Goal: Task Accomplishment & Management: Manage account settings

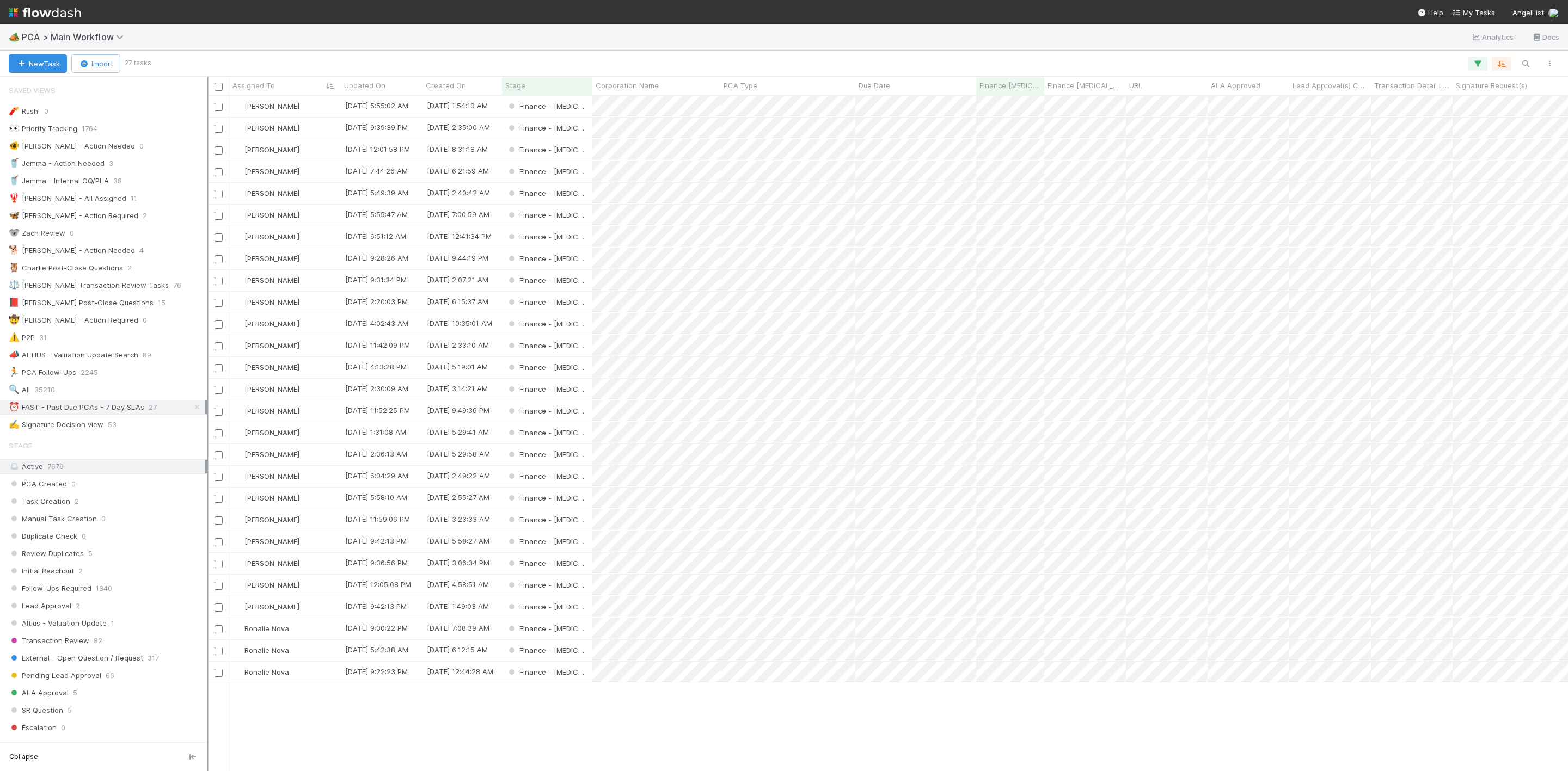
scroll to position [662, 1348]
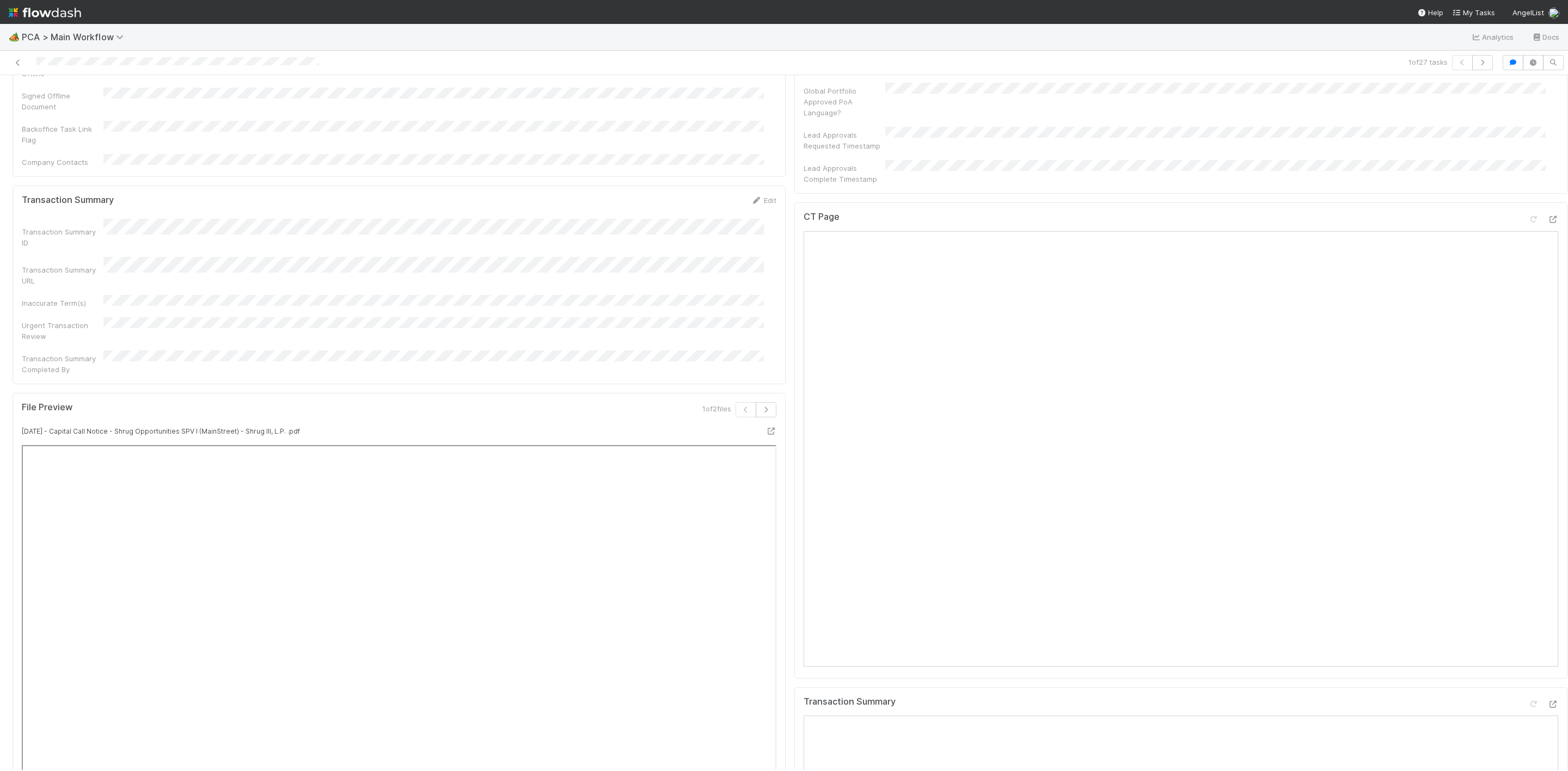
scroll to position [816, 0]
click at [22, 62] on icon at bounding box center [18, 63] width 11 height 7
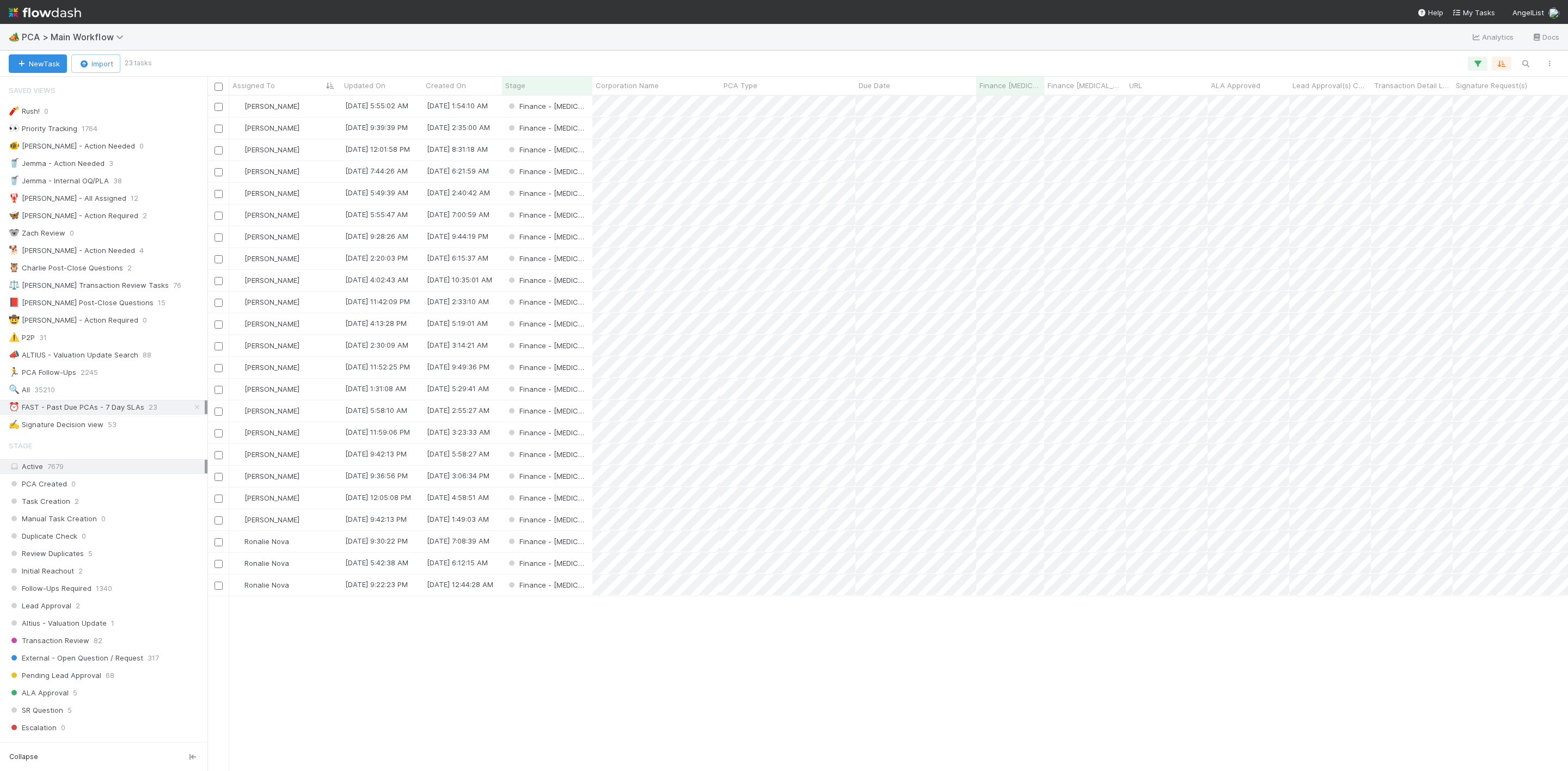
scroll to position [13, 13]
click at [309, 175] on div "[PERSON_NAME]" at bounding box center [285, 171] width 111 height 21
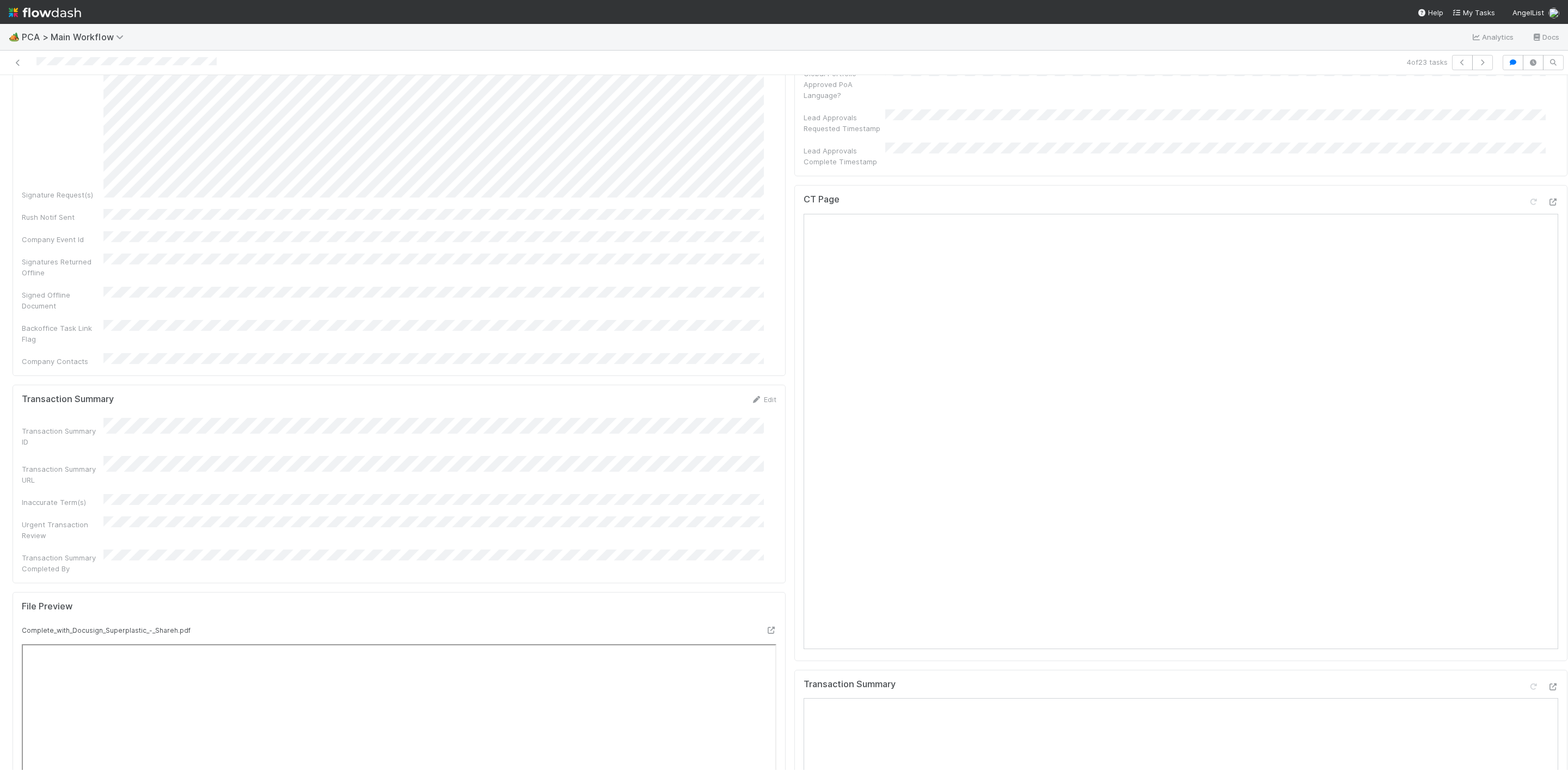
scroll to position [1061, 0]
click at [1528, 523] on div at bounding box center [1543, 530] width 31 height 15
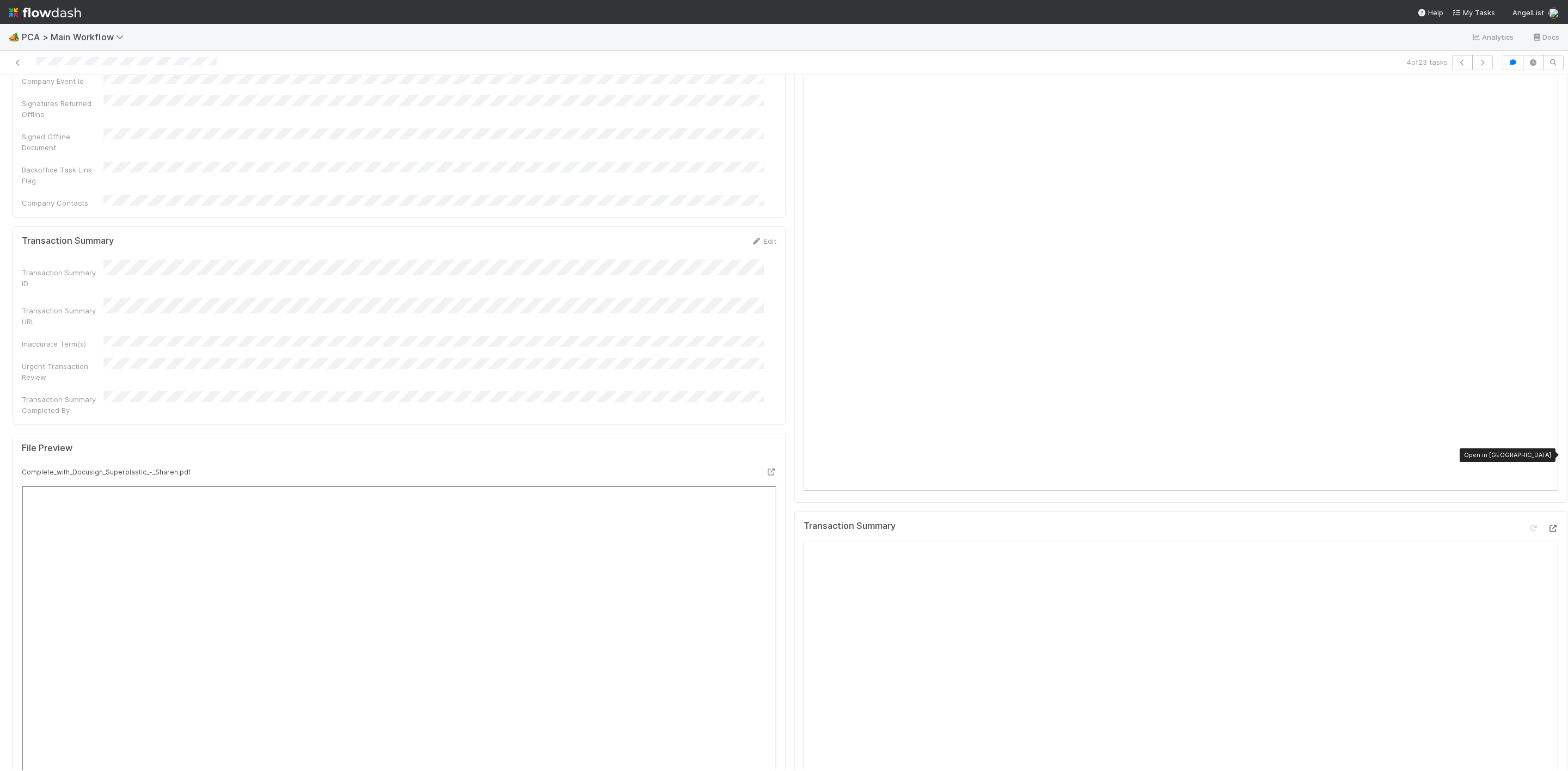
click at [1547, 525] on icon at bounding box center [1553, 529] width 11 height 7
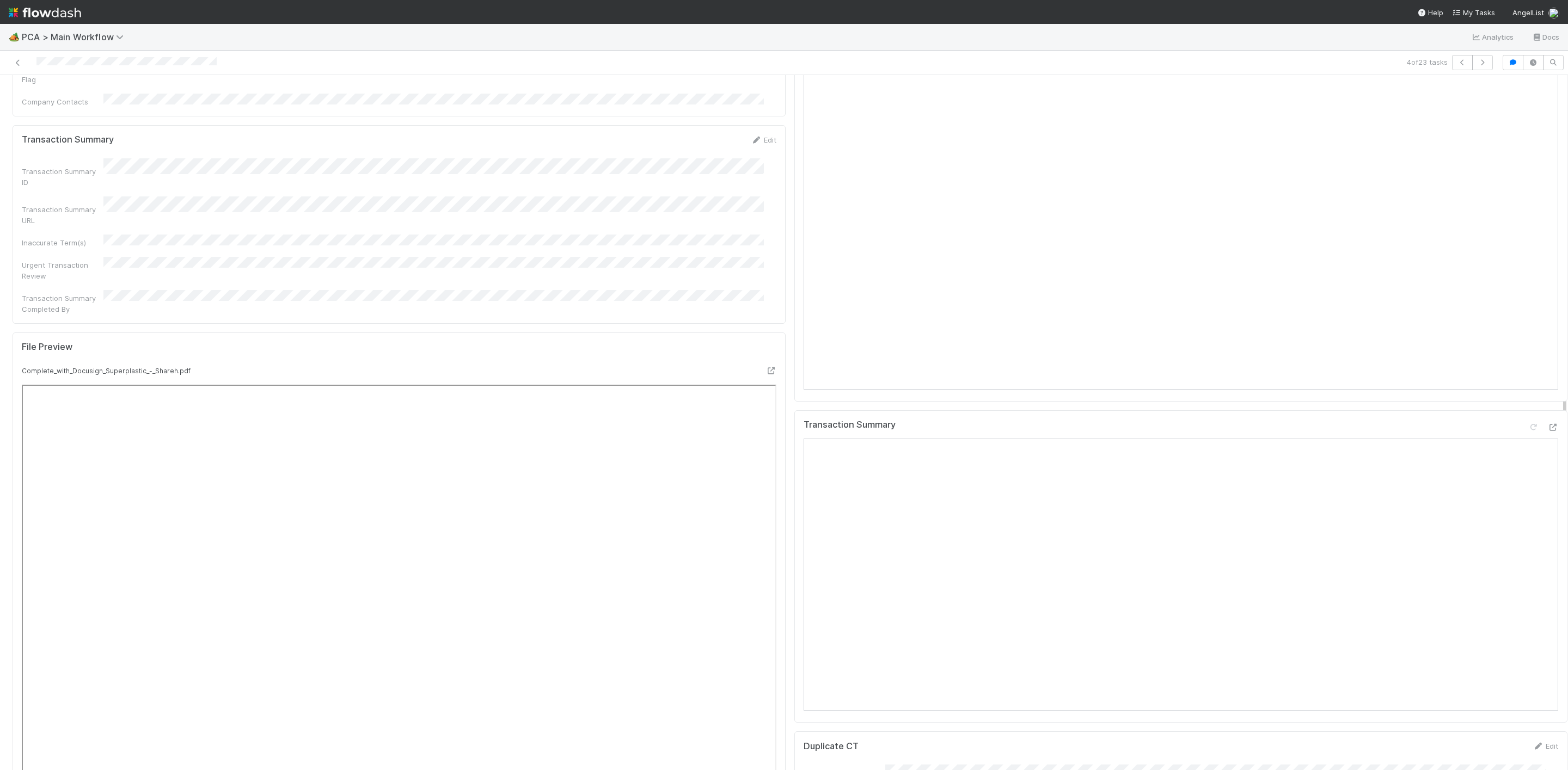
scroll to position [1143, 0]
click at [765, 387] on icon at bounding box center [771, 391] width 11 height 7
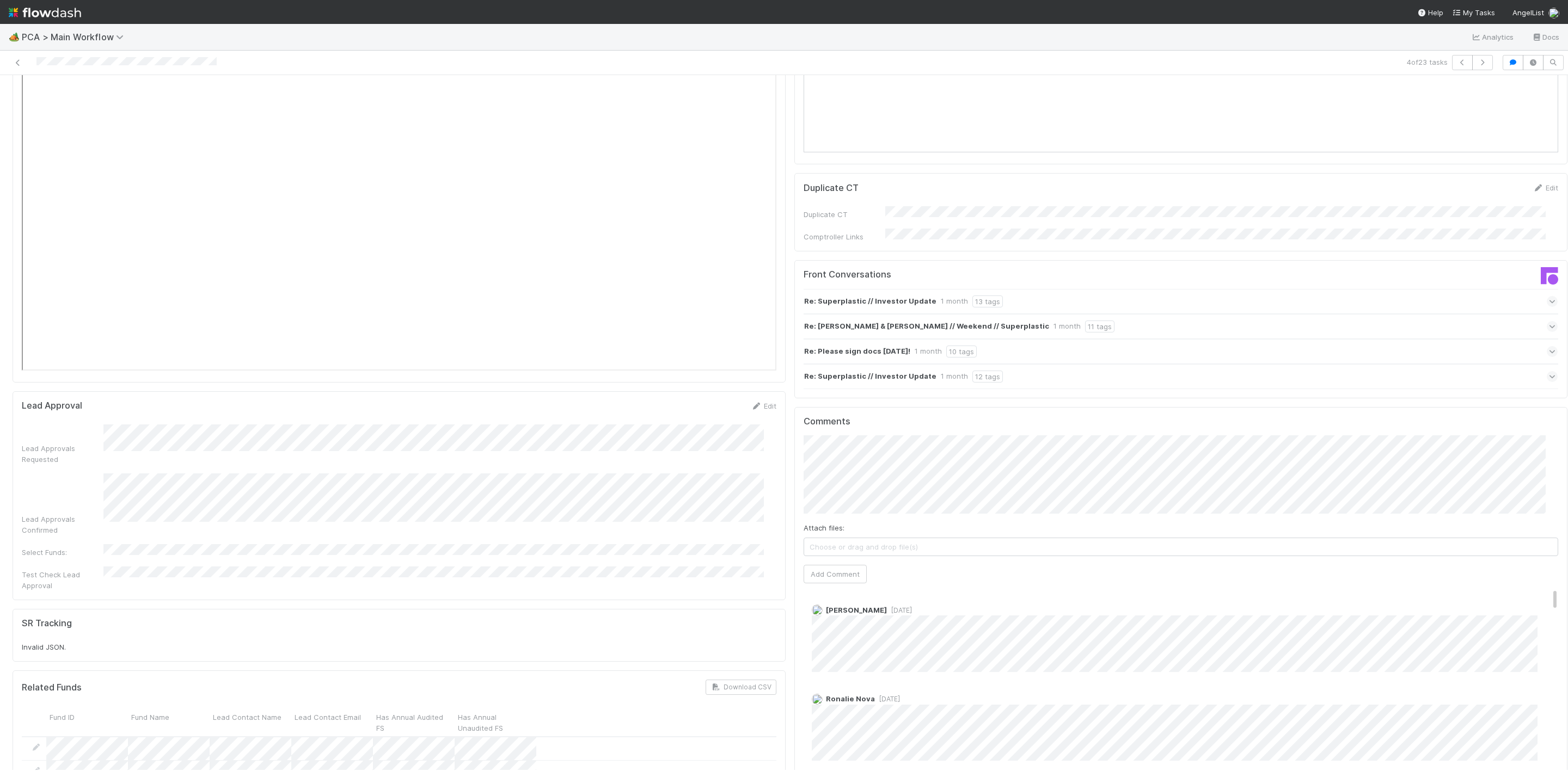
scroll to position [1958, 0]
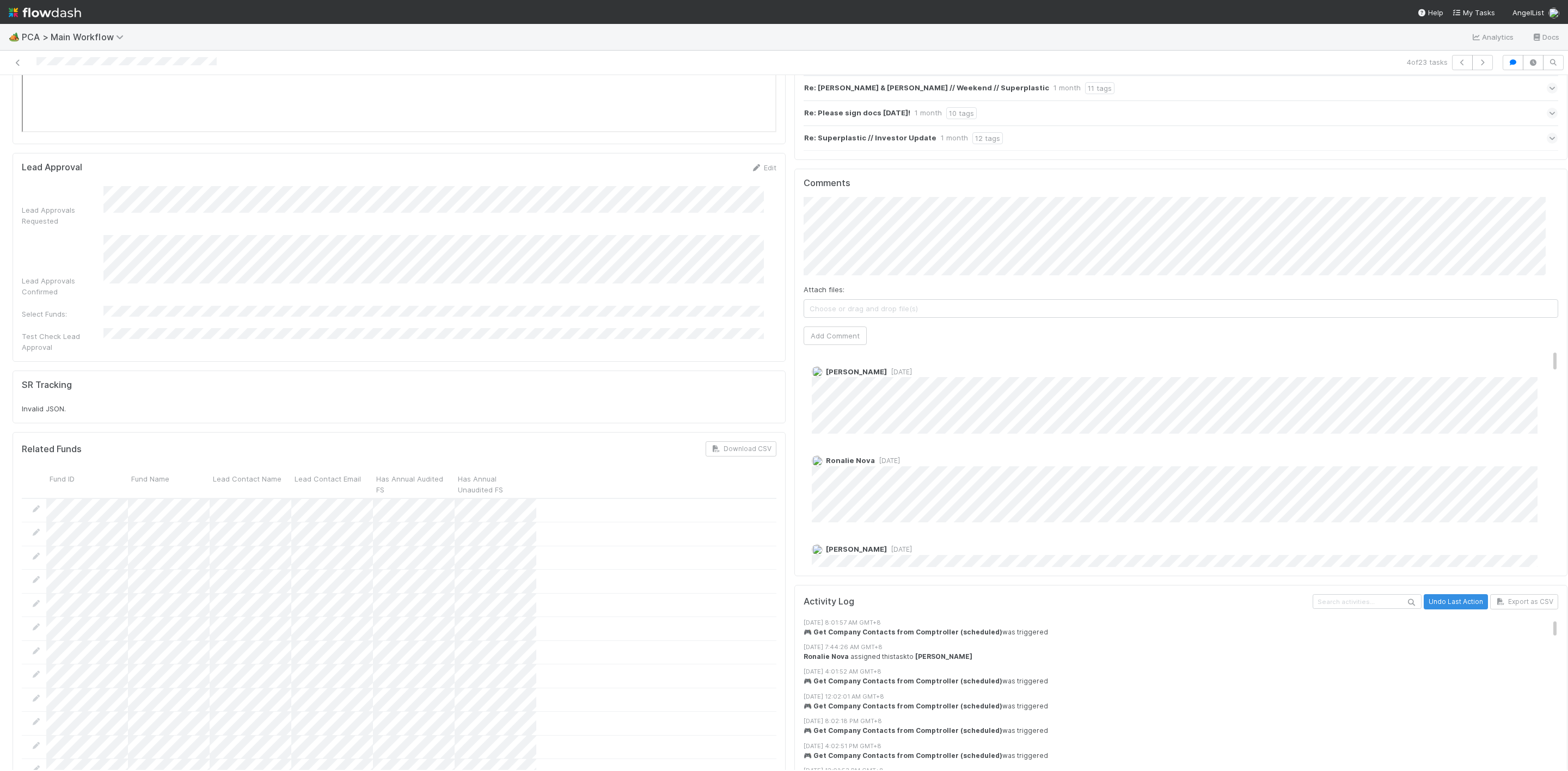
click at [915, 447] on div "Ronalie Nova 1 week ago" at bounding box center [1187, 485] width 767 height 76
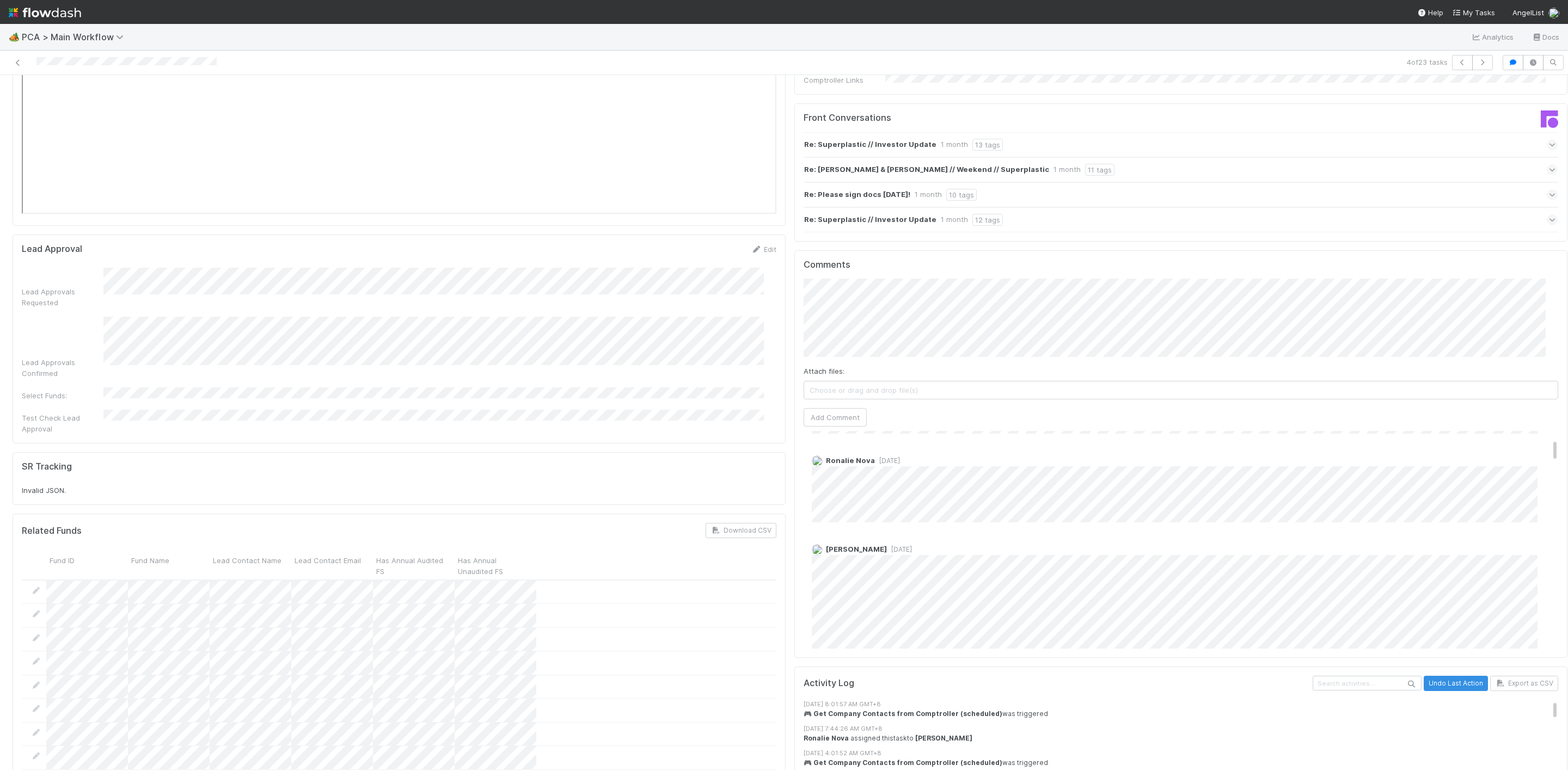
scroll to position [0, 0]
click at [830, 408] on button "Add Comment" at bounding box center [834, 417] width 63 height 18
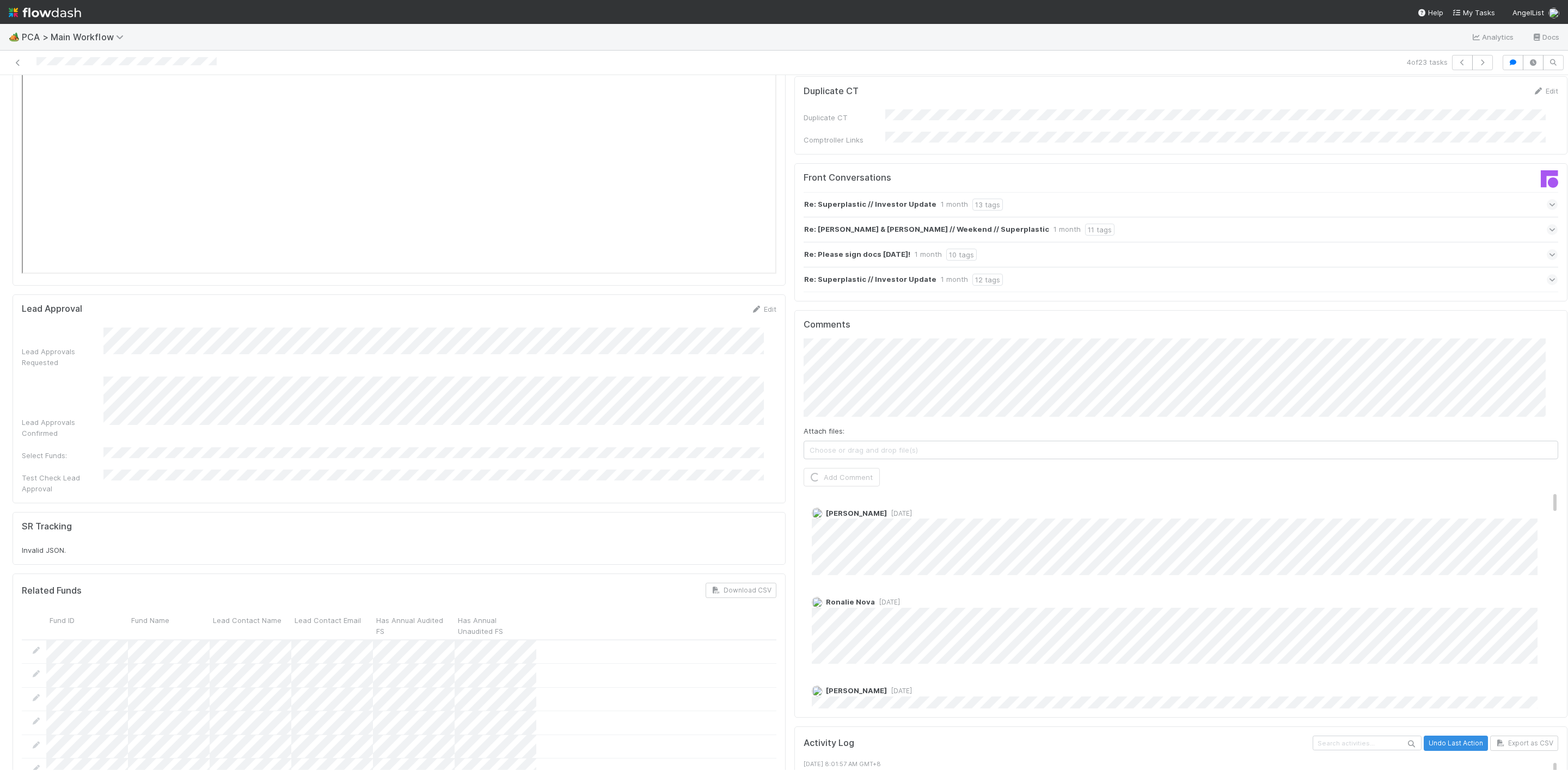
scroll to position [1795, 0]
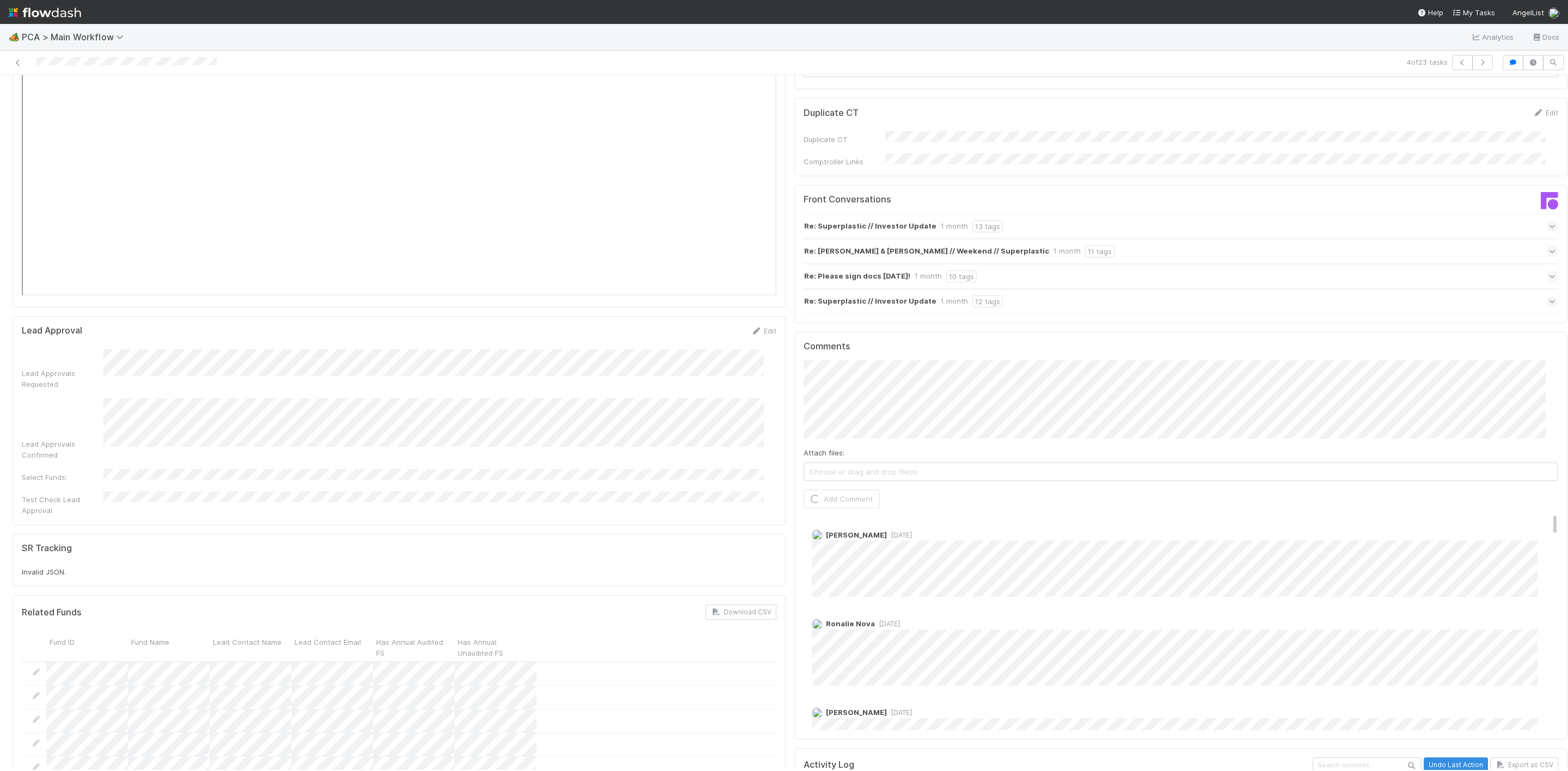
click at [546, 243] on div "Finance ICU SLA Edit Finance ICU Start Date Finance ICU Due Date Finance ICU SL…" at bounding box center [790, 353] width 1564 height 4083
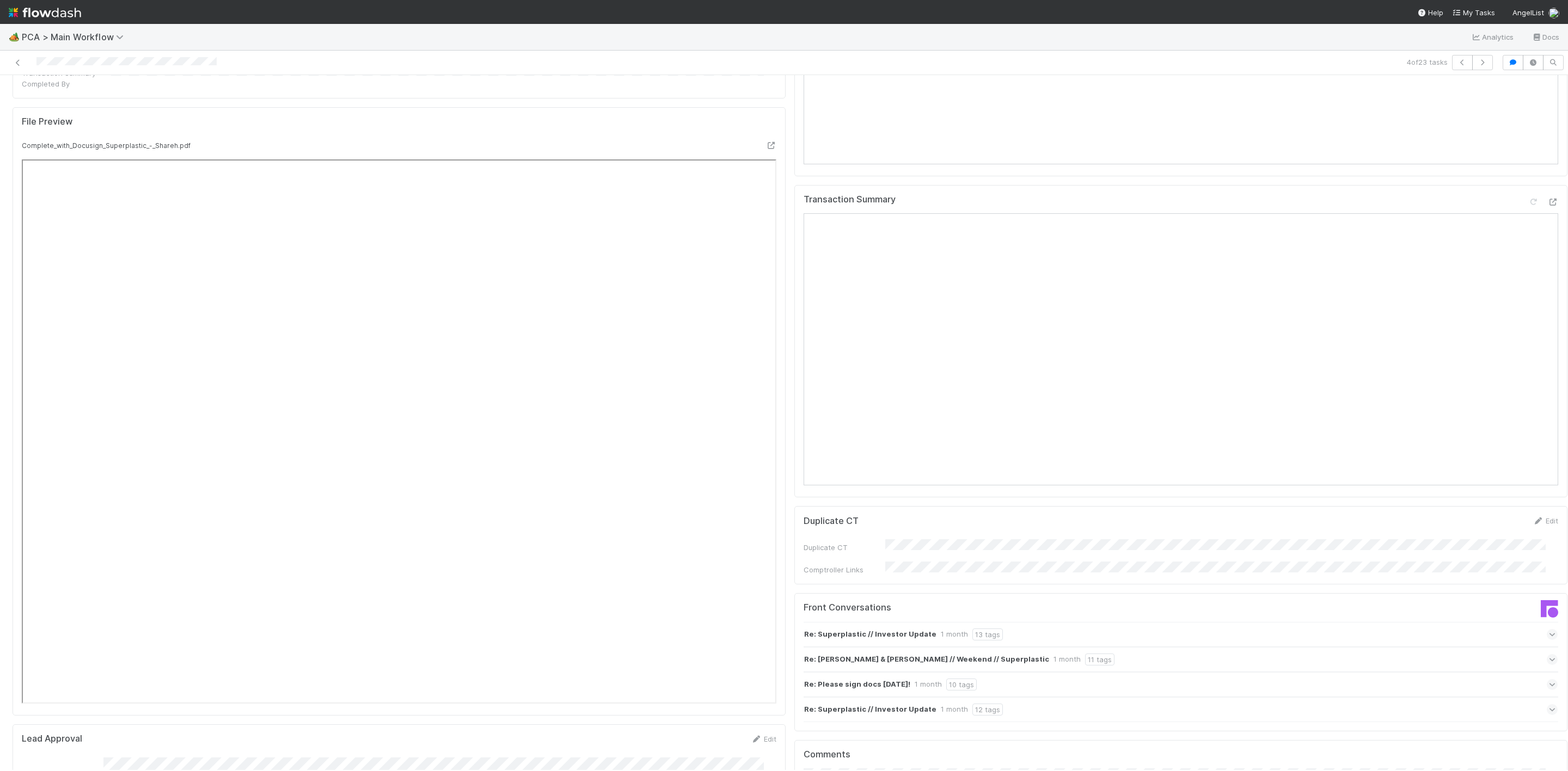
scroll to position [1877, 0]
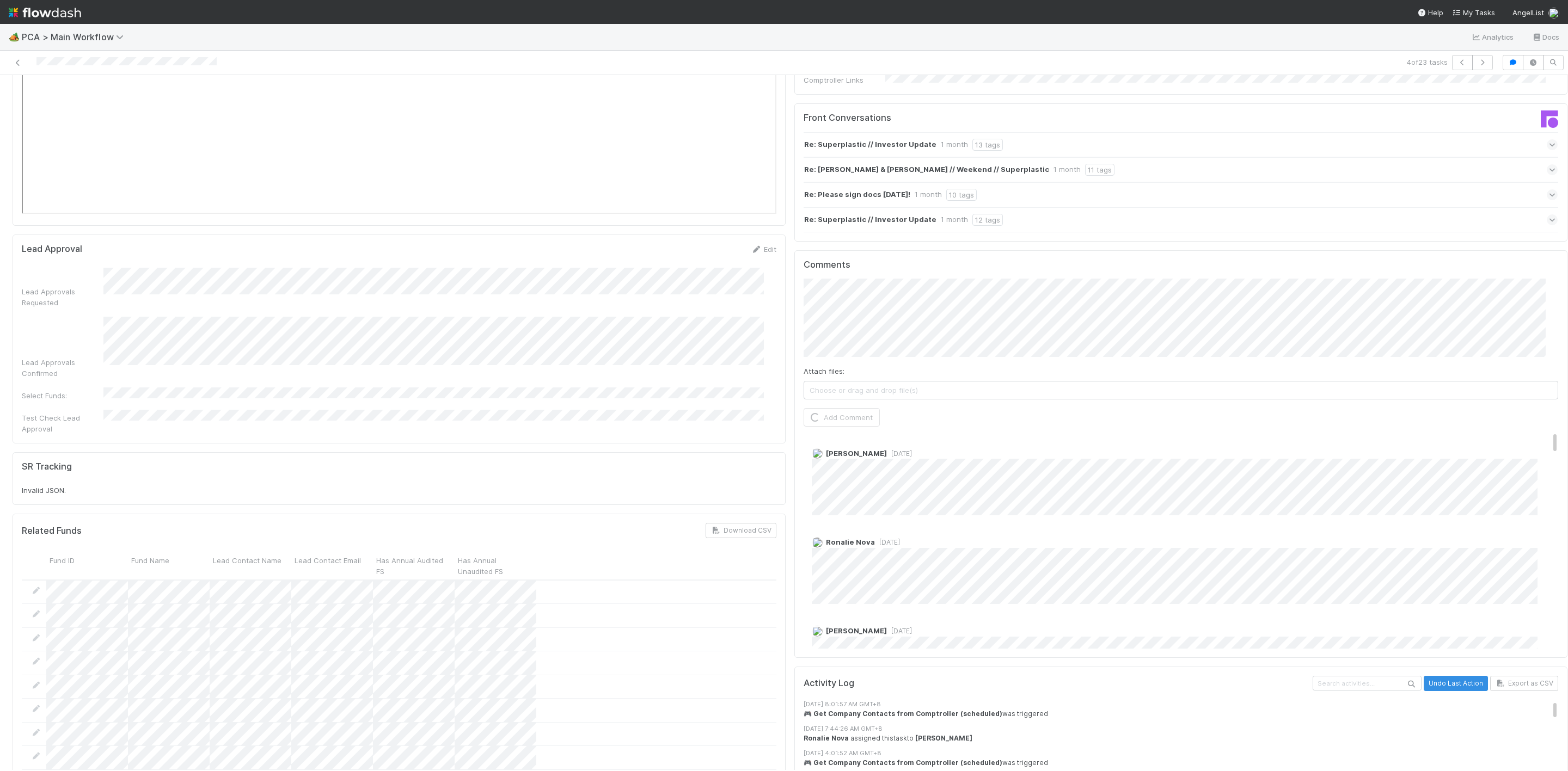
click at [526, 147] on div "Finance ICU SLA Edit Finance ICU Start Date Finance ICU Due Date Finance ICU SL…" at bounding box center [790, 271] width 1564 height 4083
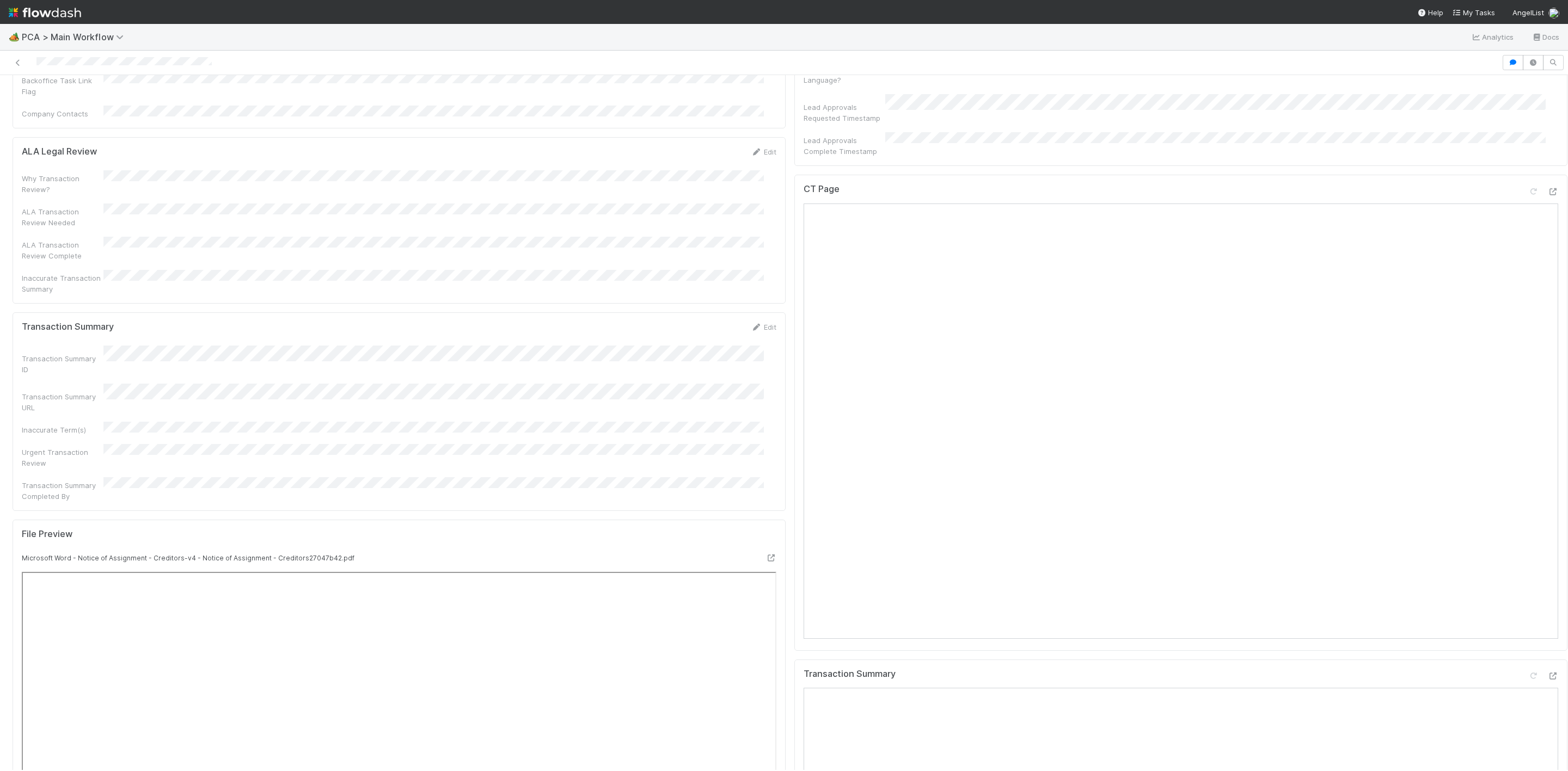
scroll to position [816, 0]
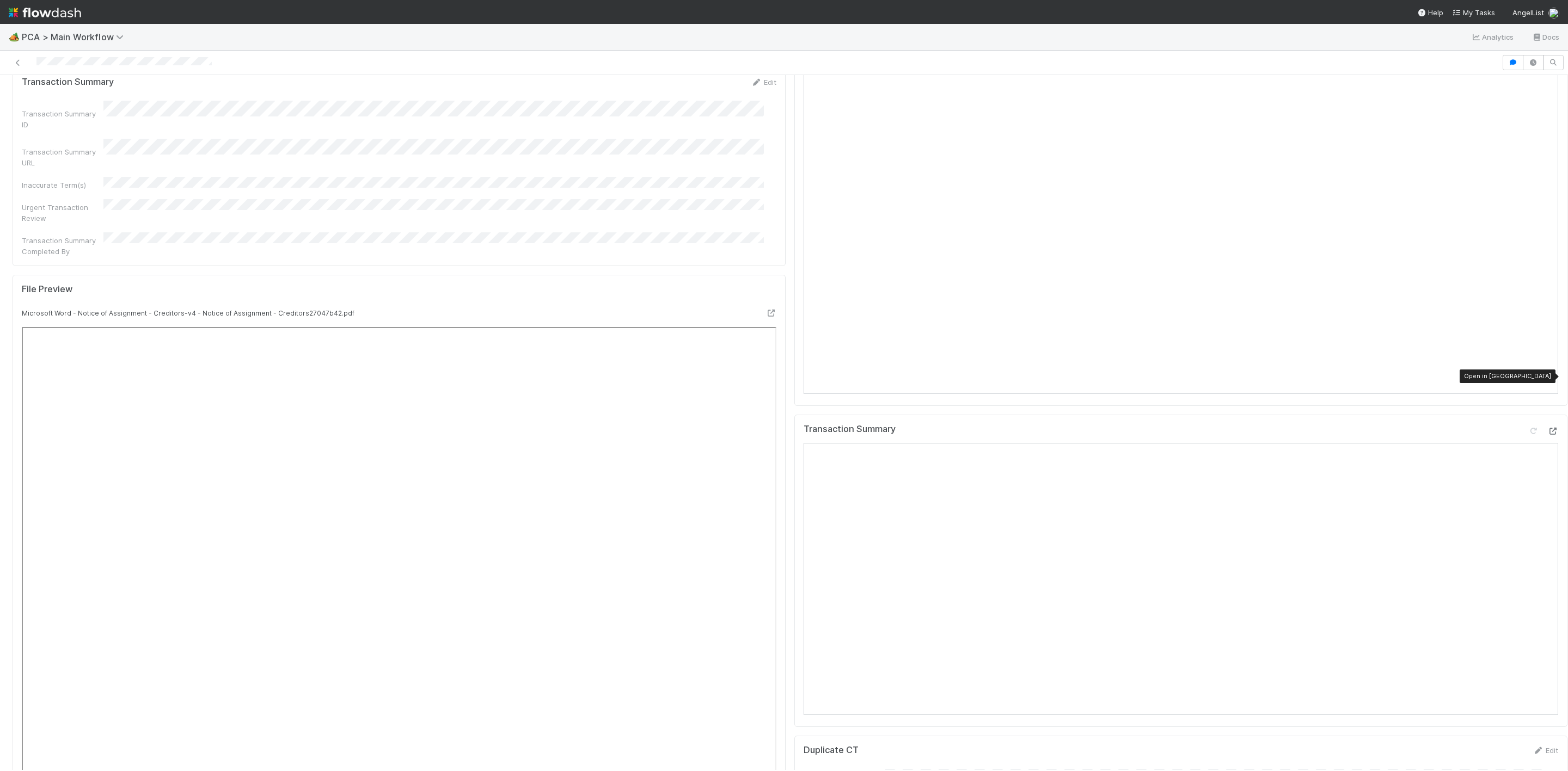
click at [1547, 427] on icon at bounding box center [1553, 431] width 11 height 7
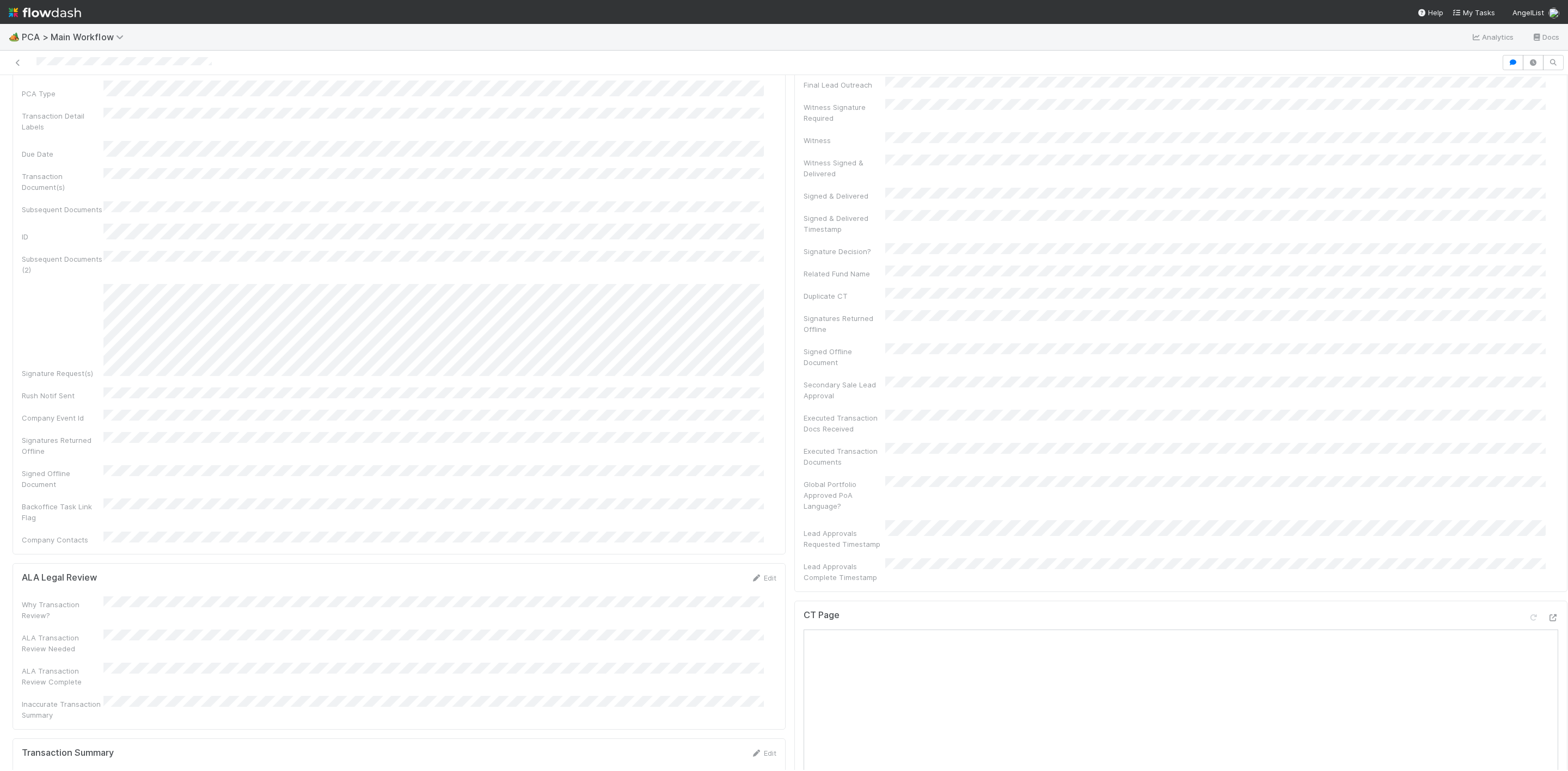
scroll to position [245, 0]
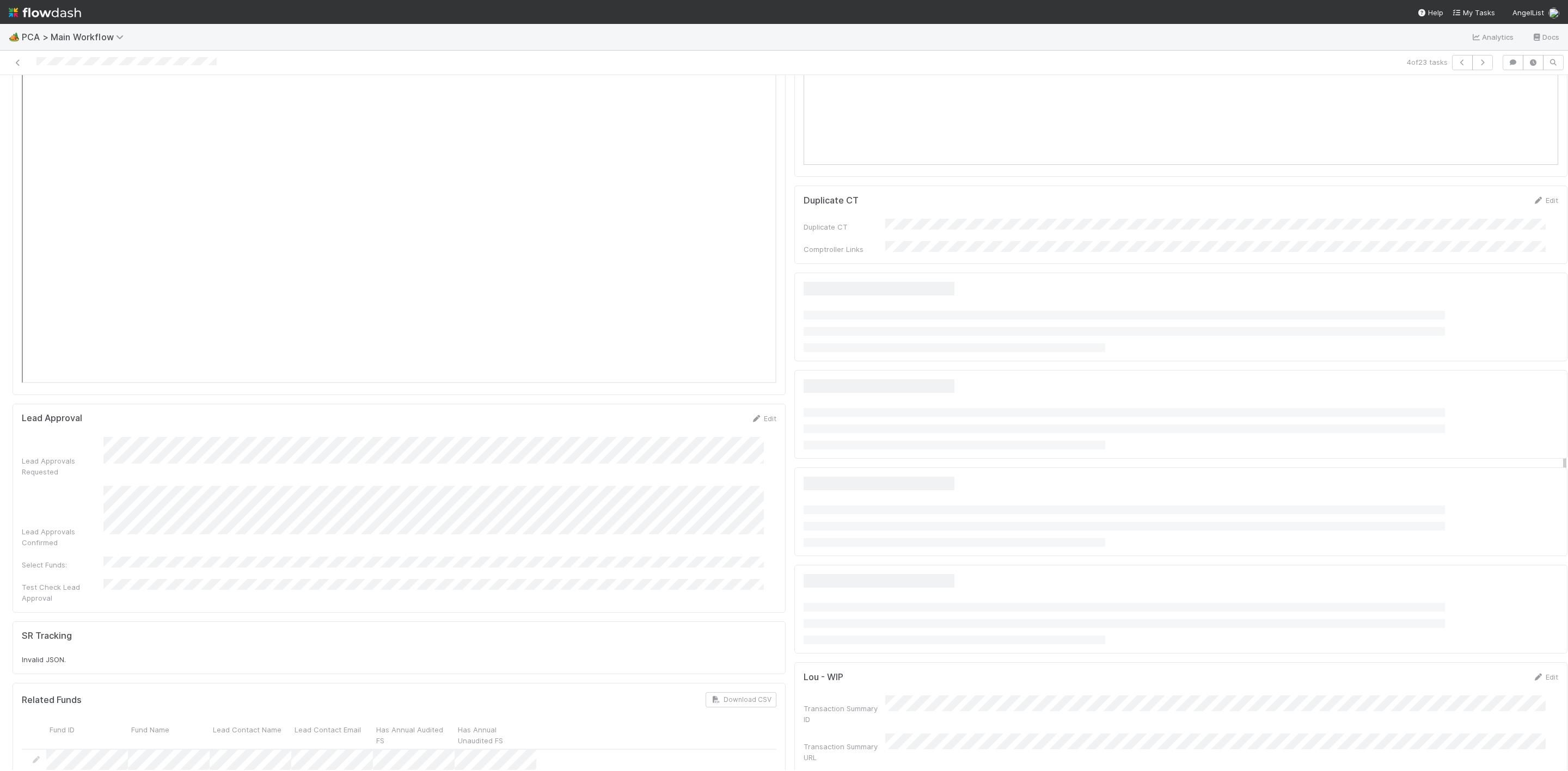
scroll to position [1714, 0]
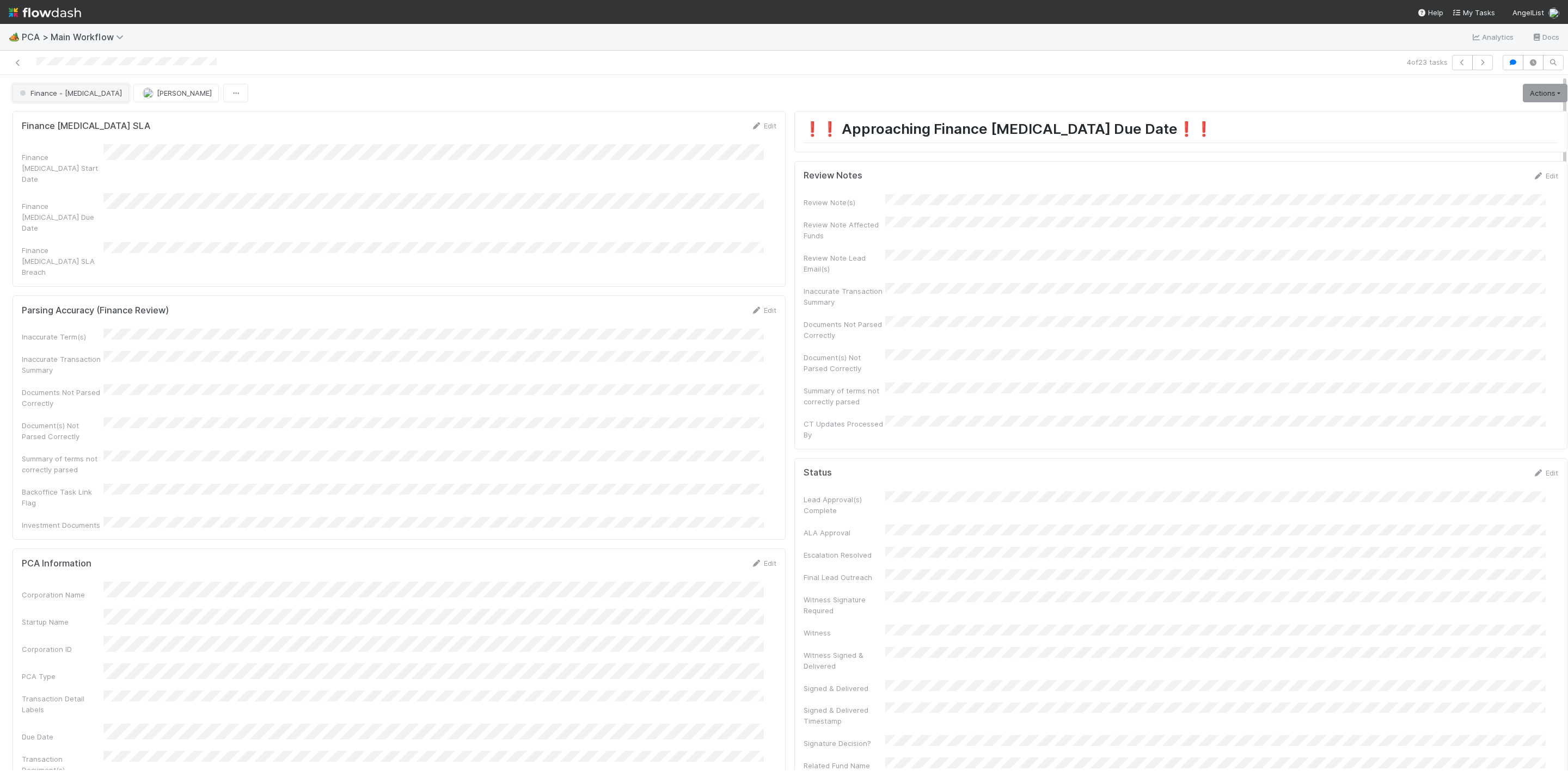
click at [43, 95] on span "Finance - [MEDICAL_DATA]" at bounding box center [69, 93] width 105 height 9
click at [70, 180] on div "Completed" at bounding box center [86, 183] width 153 height 20
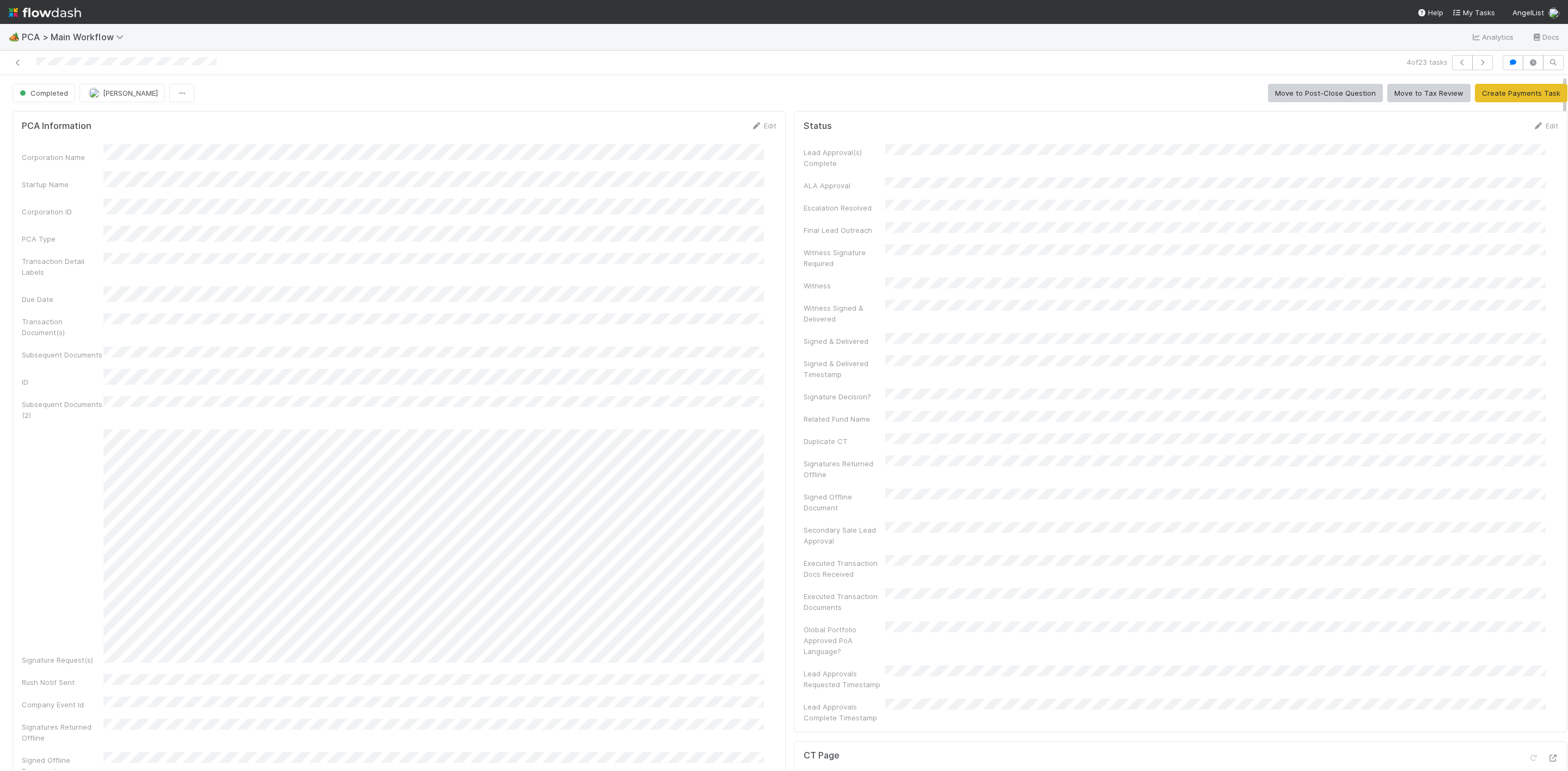
click at [12, 64] on div at bounding box center [379, 62] width 749 height 15
click at [13, 64] on icon at bounding box center [18, 63] width 11 height 7
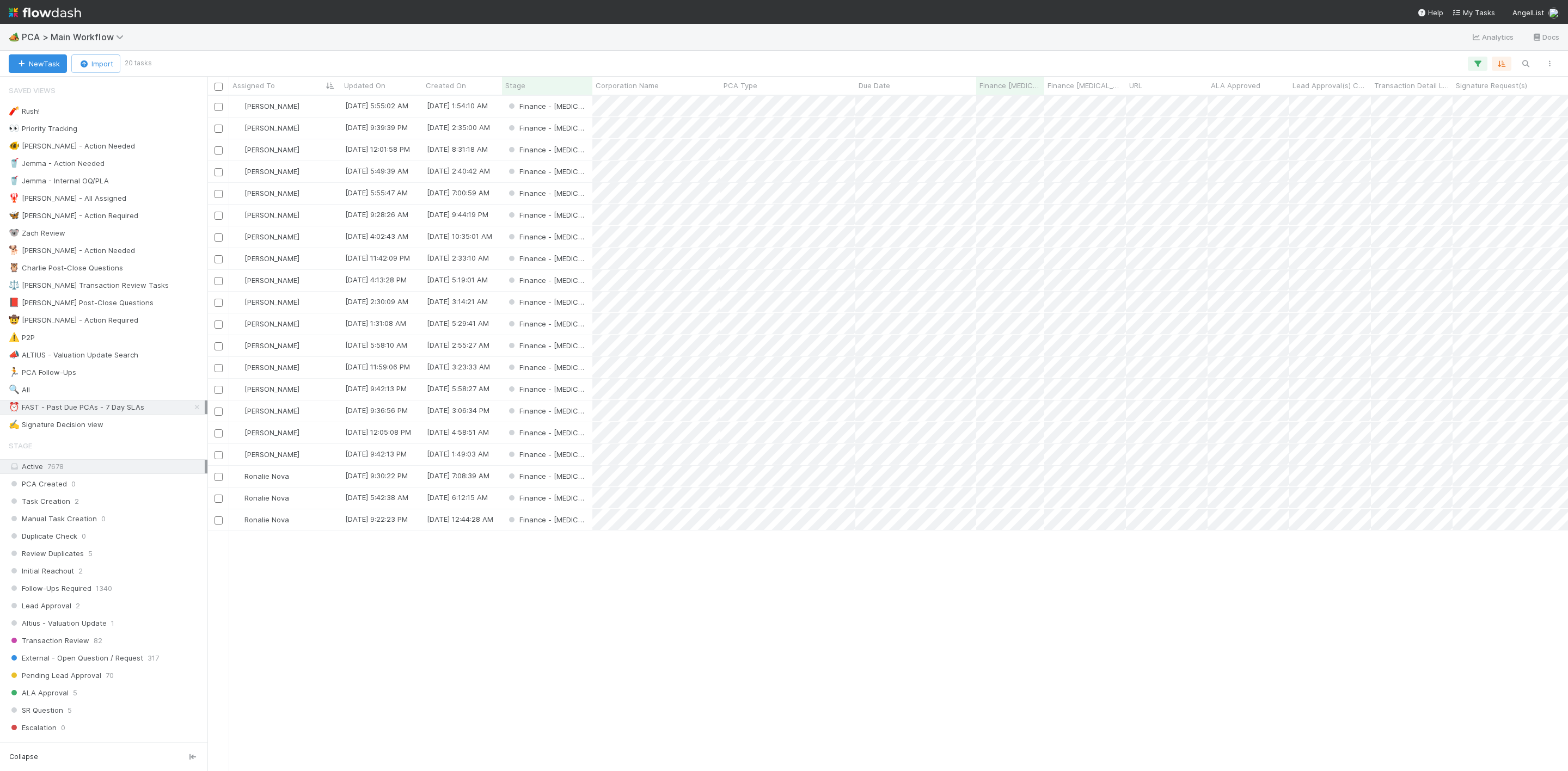
scroll to position [662, 1348]
click at [303, 154] on div "[PERSON_NAME]" at bounding box center [285, 150] width 111 height 21
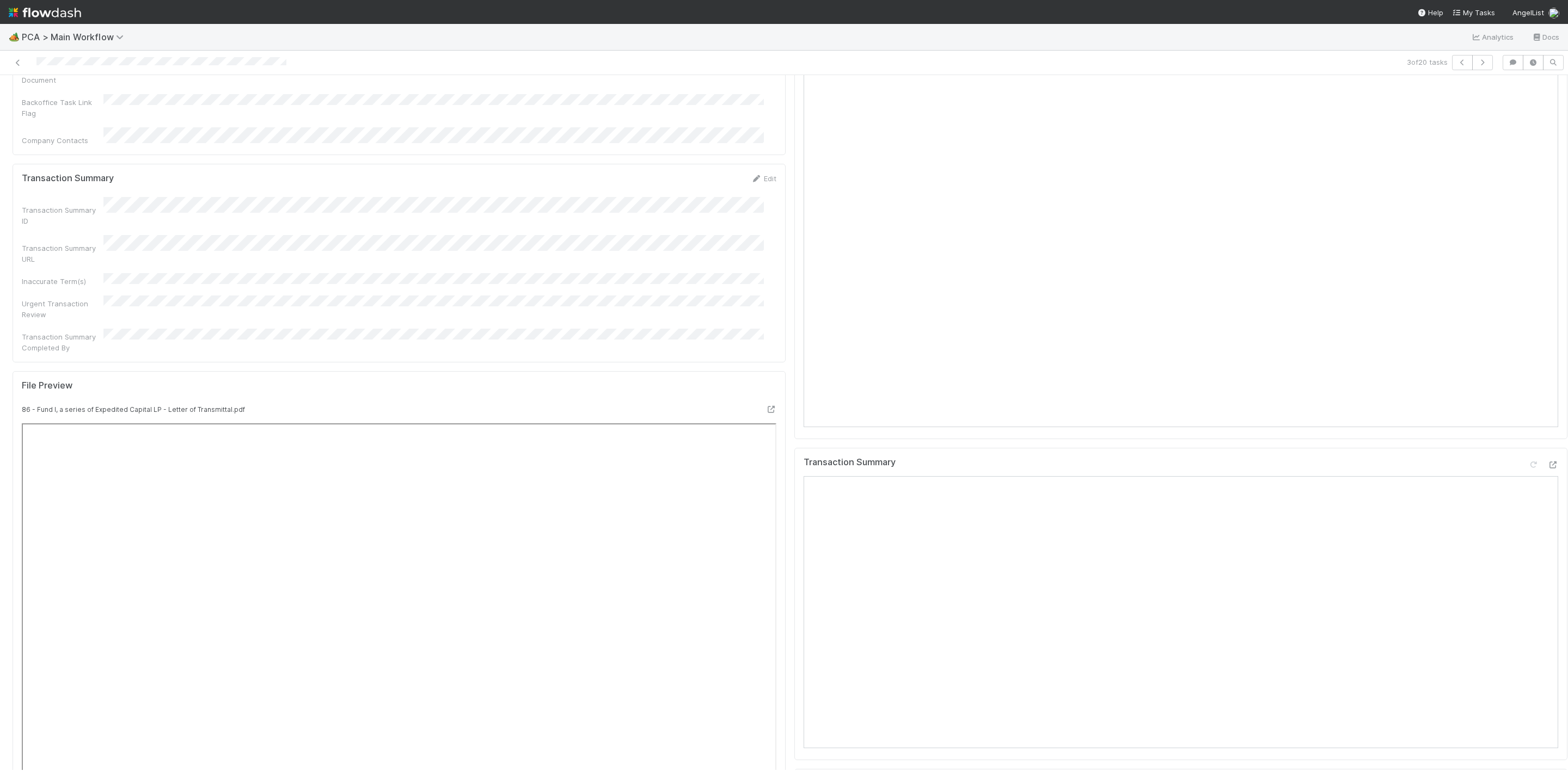
scroll to position [1061, 0]
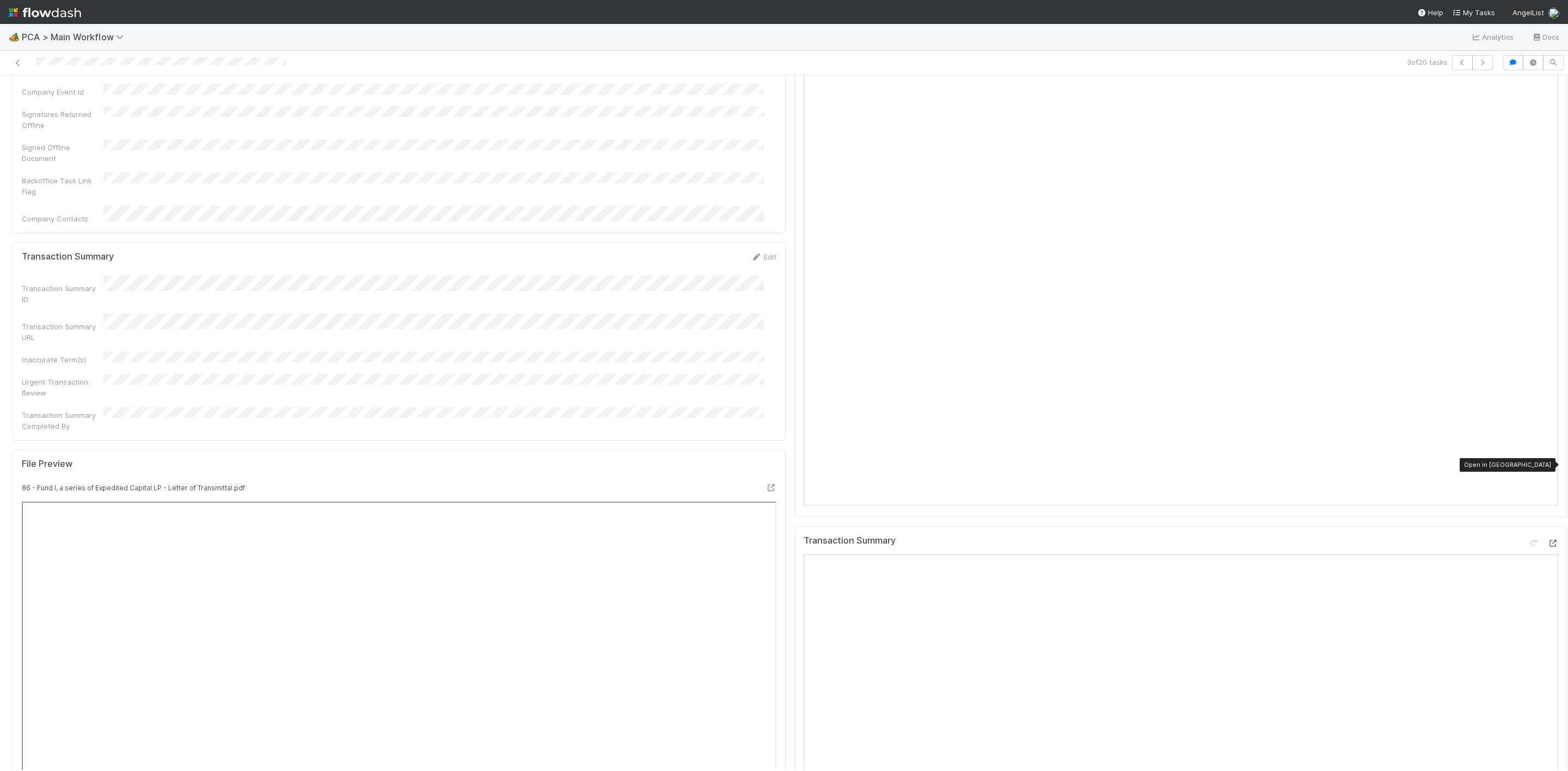
click at [1547, 540] on icon at bounding box center [1553, 544] width 11 height 7
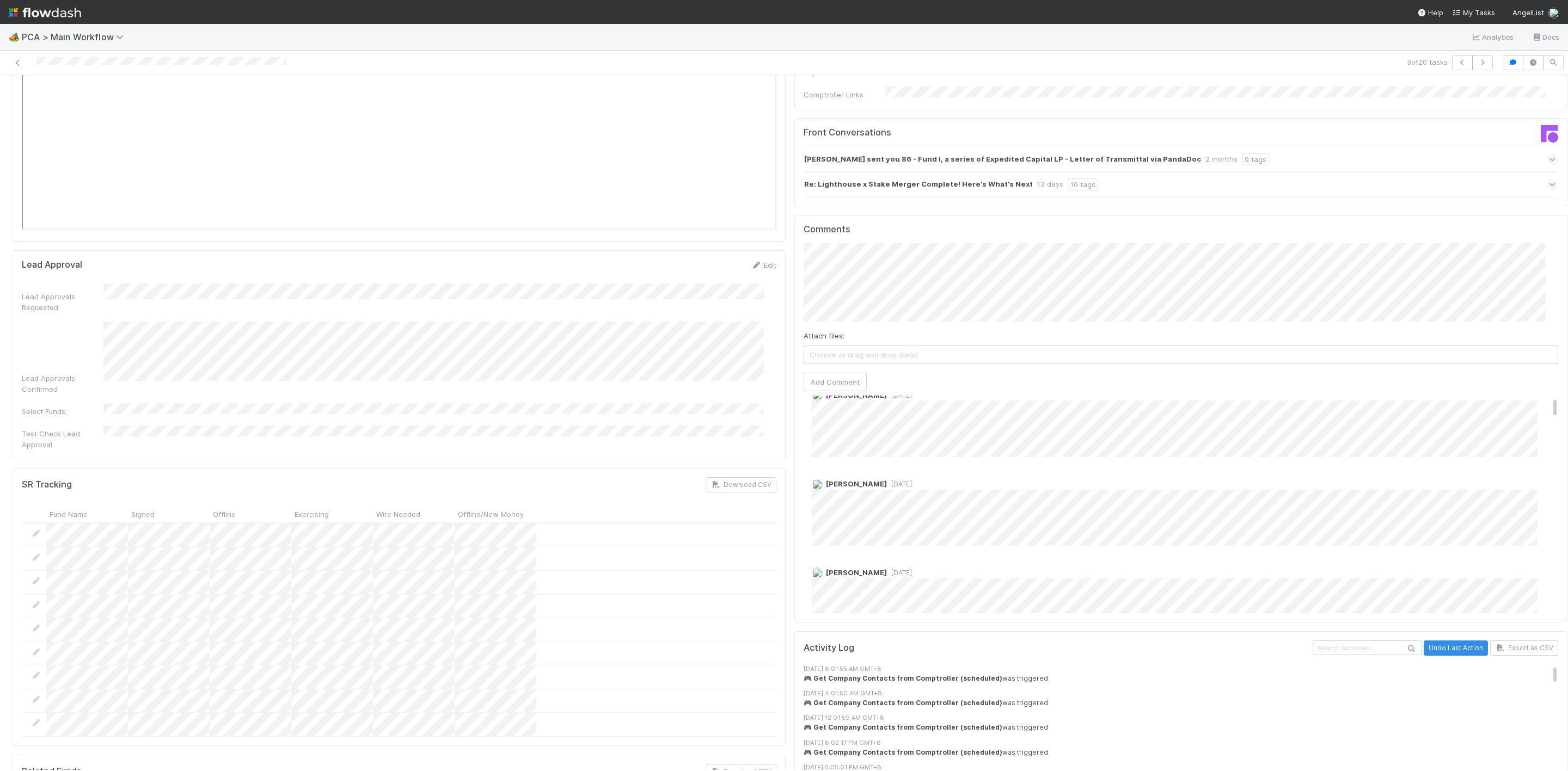
scroll to position [0, 0]
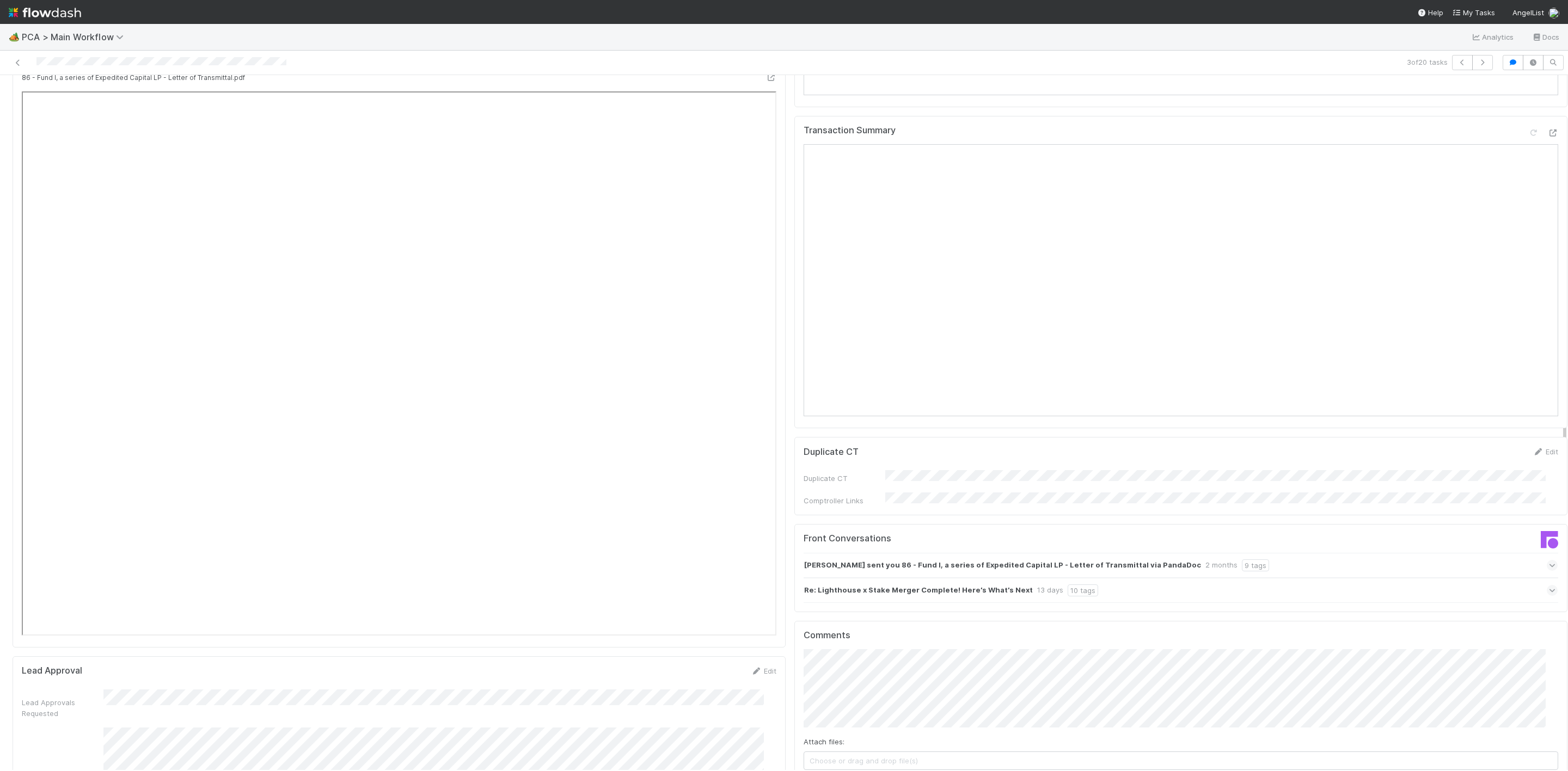
scroll to position [1632, 0]
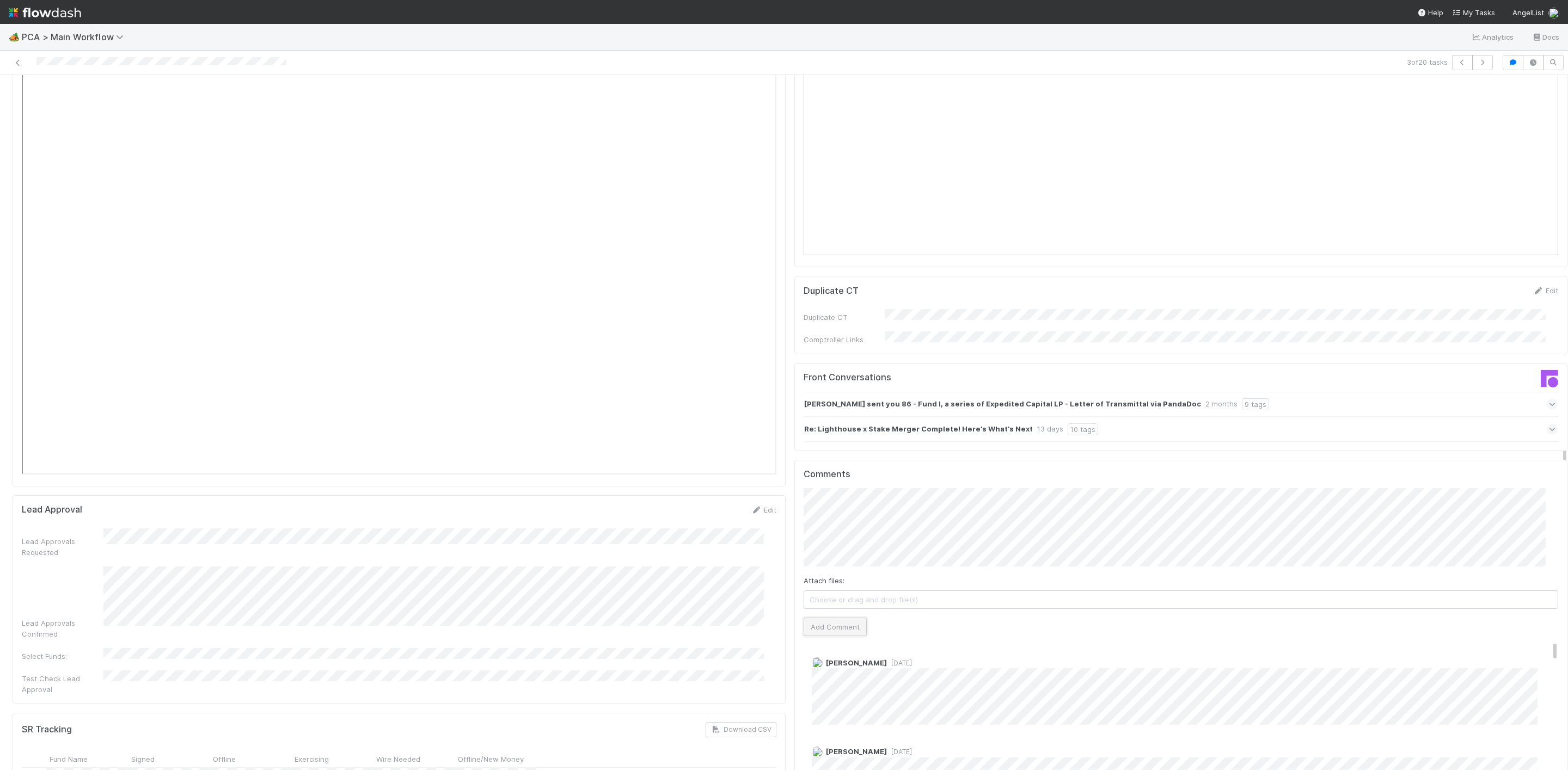
click at [837, 618] on button "Add Comment" at bounding box center [834, 627] width 63 height 18
click at [650, 426] on div "Finance ICU SLA Edit Finance ICU Start Date Finance ICU Due Date Finance ICU SL…" at bounding box center [790, 546] width 1564 height 4144
click at [820, 670] on link "Edit" at bounding box center [827, 674] width 12 height 9
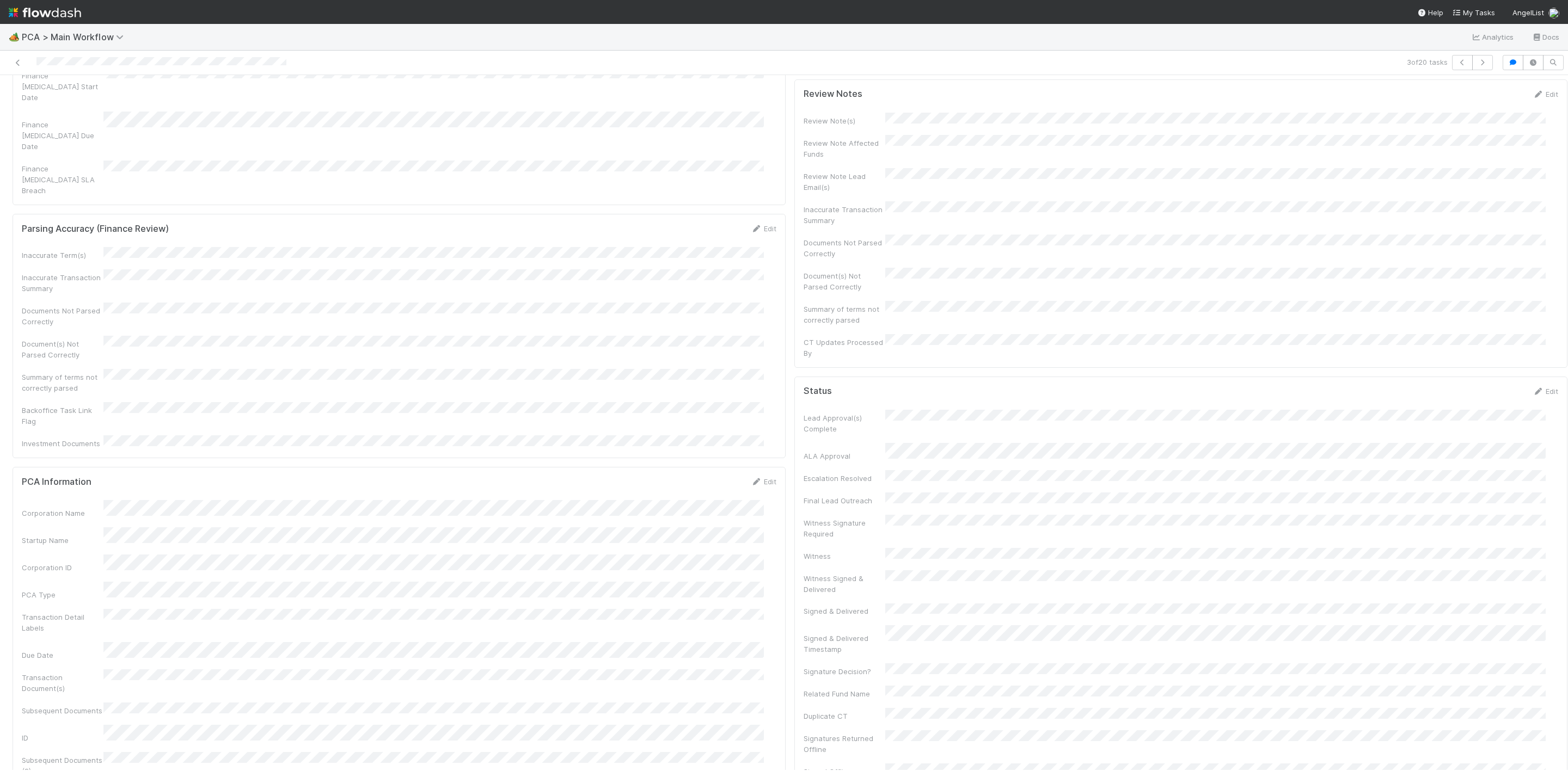
scroll to position [0, 0]
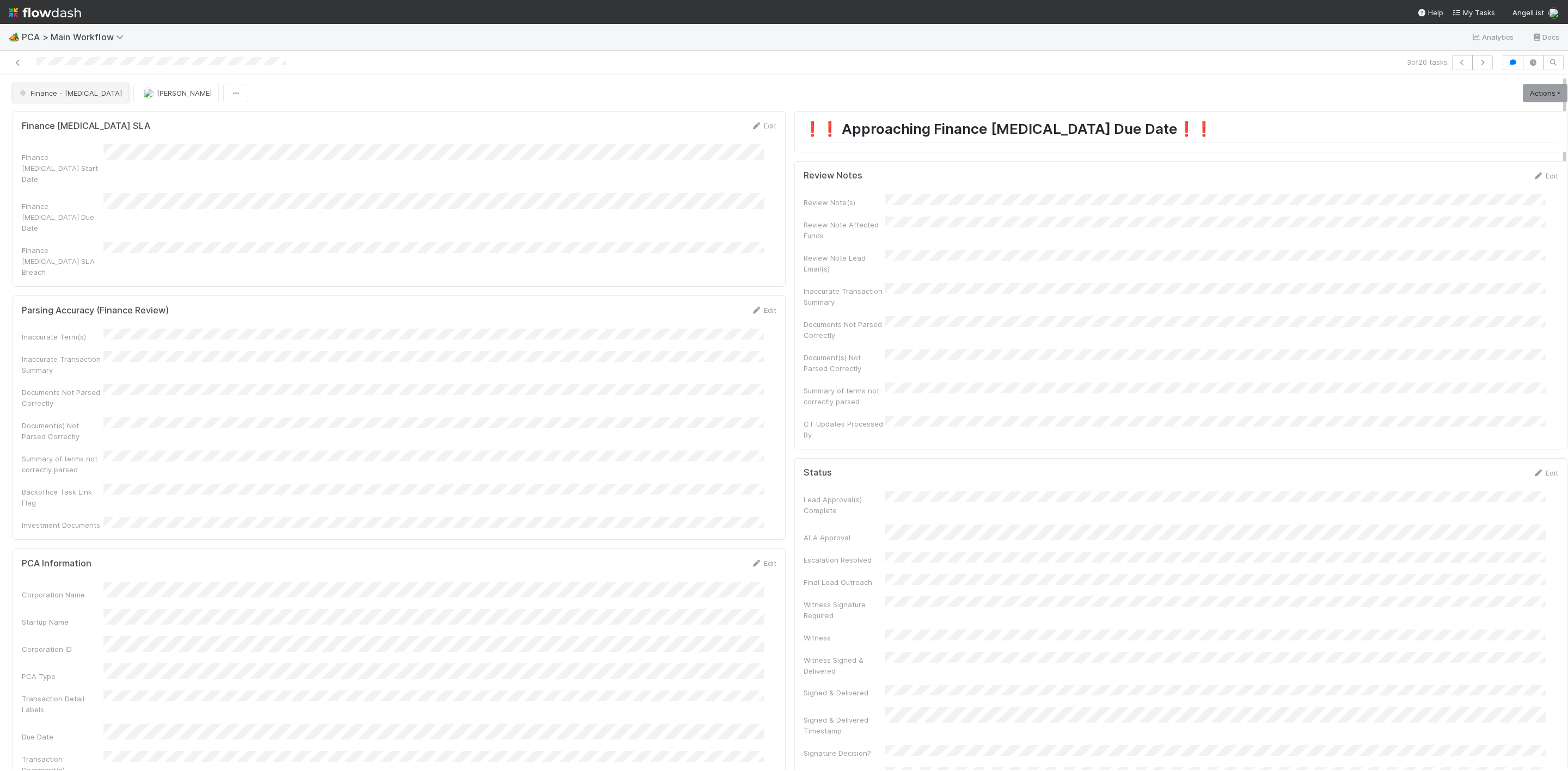
click at [46, 100] on button "Finance - ICU" at bounding box center [70, 93] width 116 height 18
click at [58, 144] on span "Duplicate / Dead PCAs" at bounding box center [61, 141] width 91 height 9
click at [56, 97] on span "Finance - ICU" at bounding box center [69, 93] width 105 height 9
click at [56, 136] on div "Duplicate / Dead PCAs" at bounding box center [86, 141] width 153 height 20
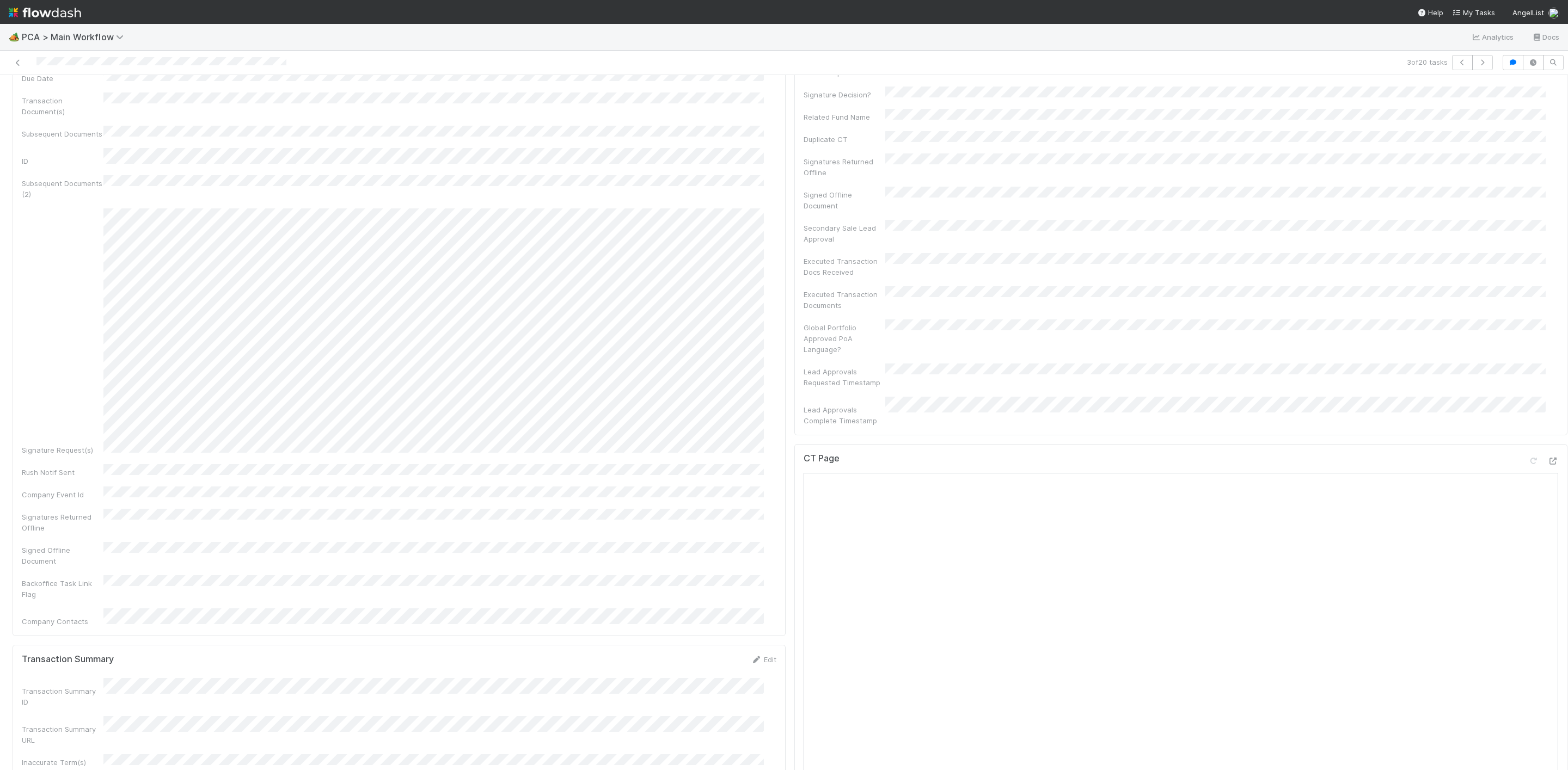
scroll to position [816, 0]
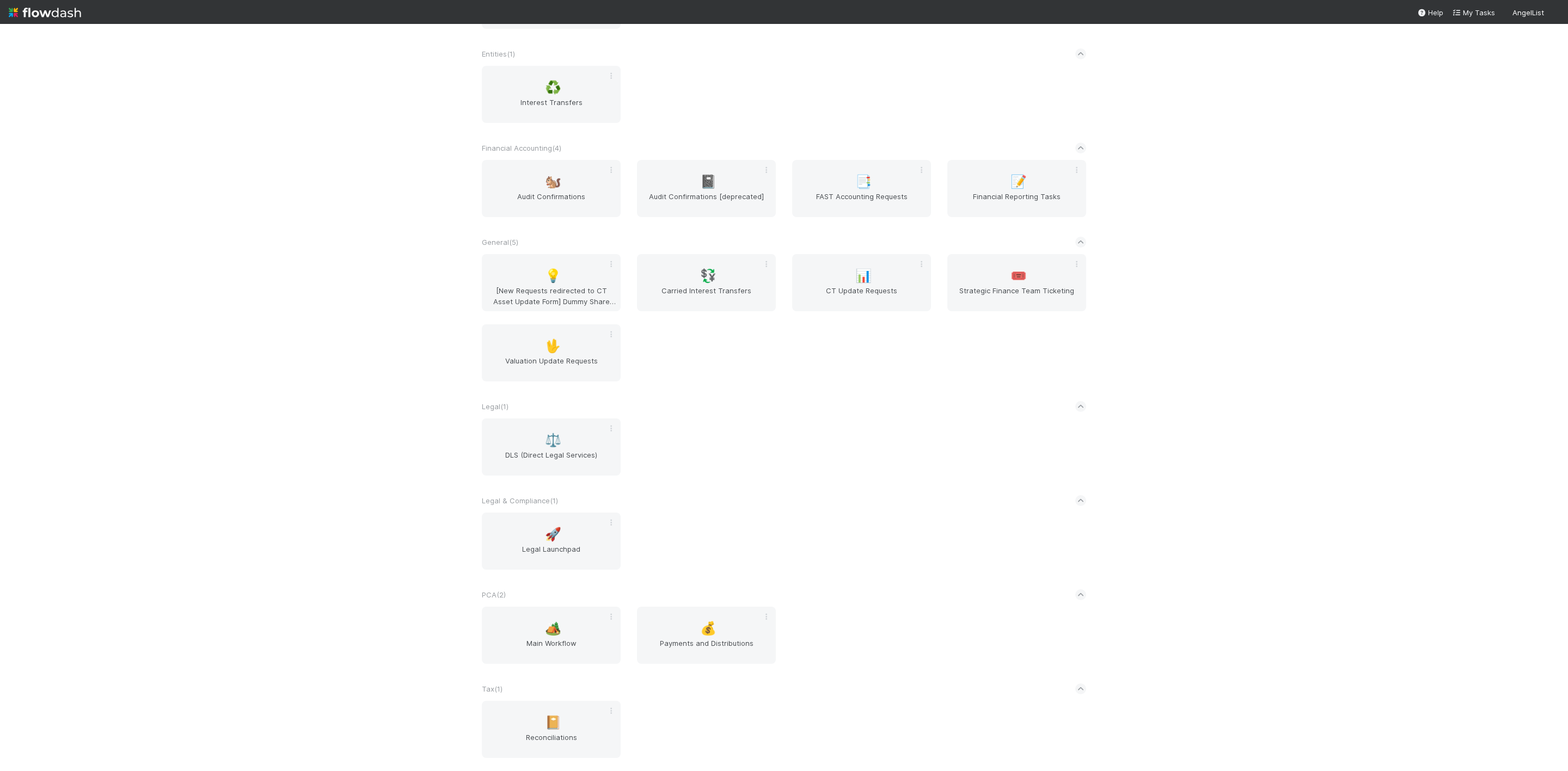
scroll to position [418, 0]
click at [548, 644] on span "Main Workflow" at bounding box center [551, 649] width 130 height 22
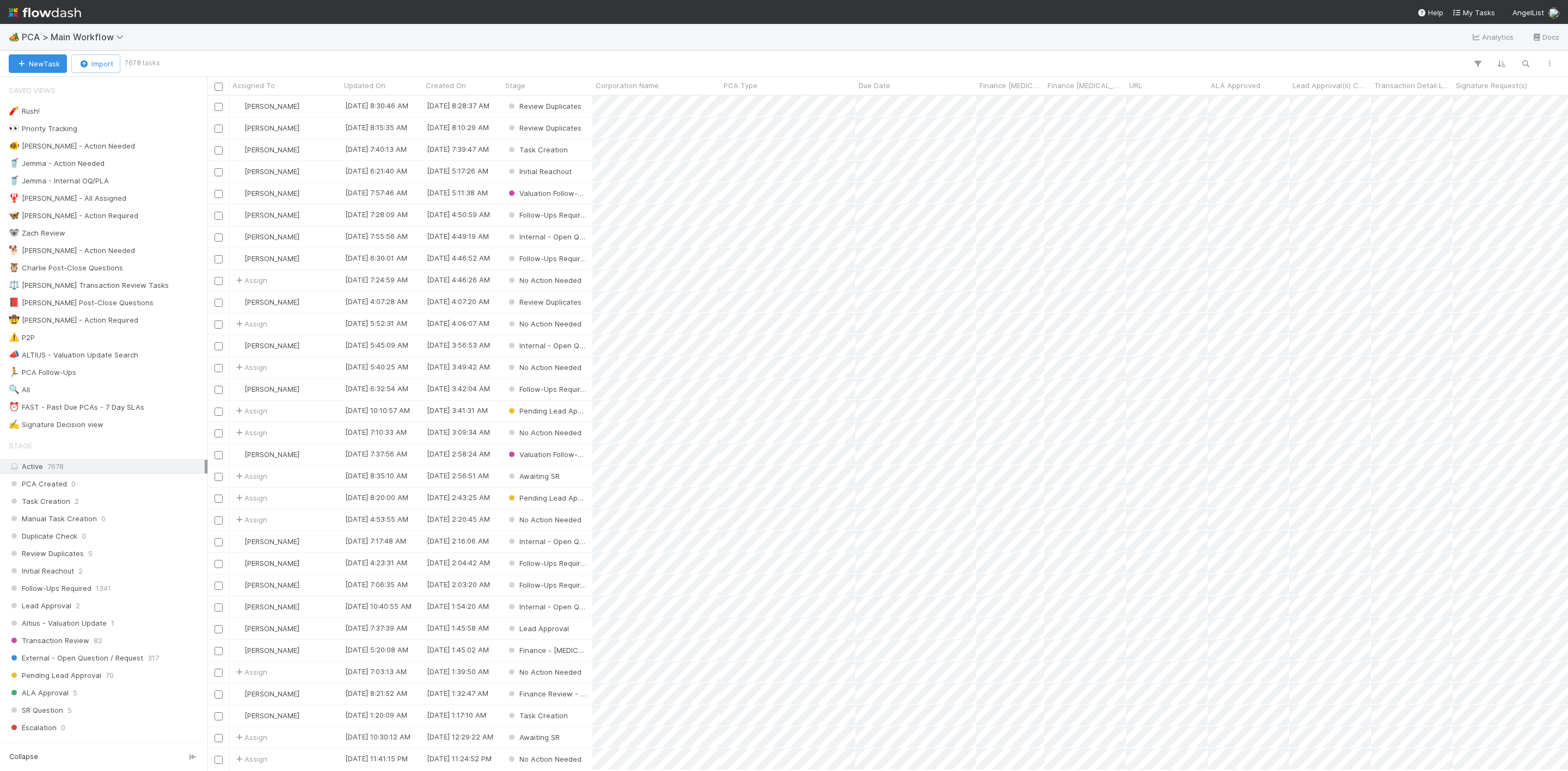
scroll to position [662, 1348]
click at [51, 396] on span "35210" at bounding box center [45, 389] width 21 height 13
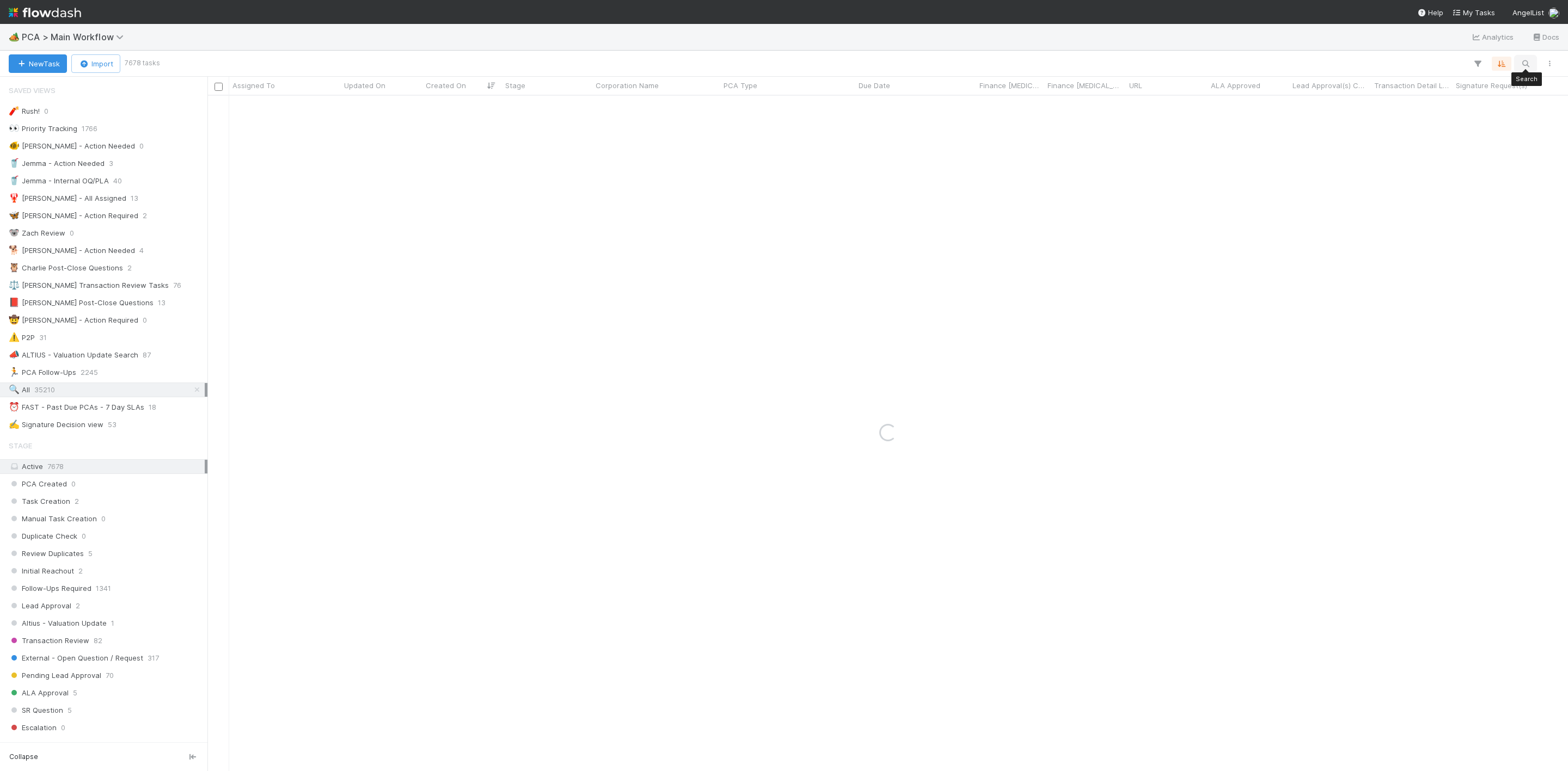
click at [1525, 64] on icon "button" at bounding box center [1525, 64] width 11 height 10
click at [191, 393] on icon at bounding box center [197, 390] width 11 height 7
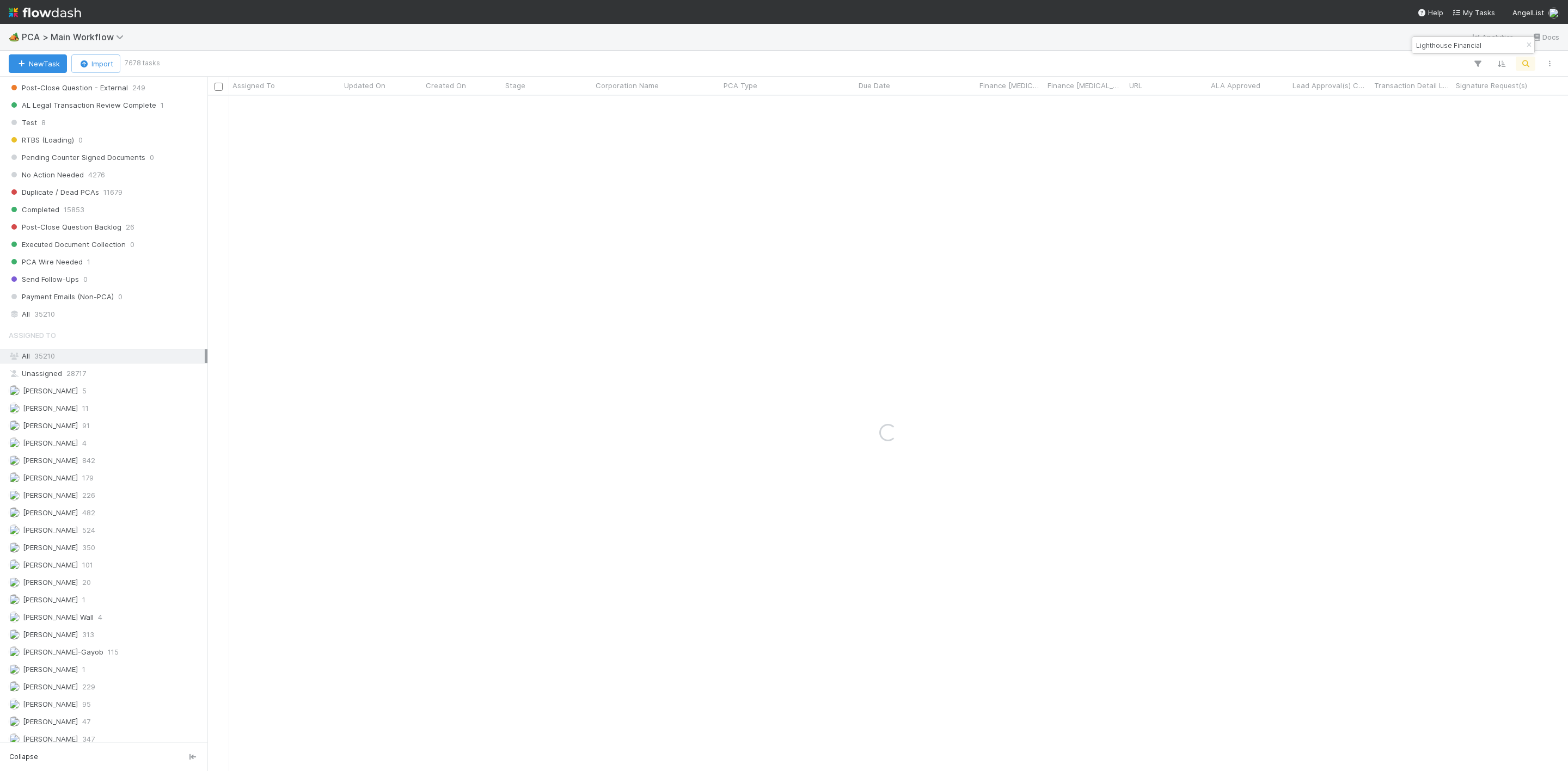
scroll to position [1061, 0]
click at [37, 357] on span "35210" at bounding box center [45, 353] width 21 height 9
drag, startPoint x: 1451, startPoint y: 50, endPoint x: 1532, endPoint y: 46, distance: 81.1
click at [1532, 46] on div "Lighthouse Financial" at bounding box center [1473, 45] width 122 height 17
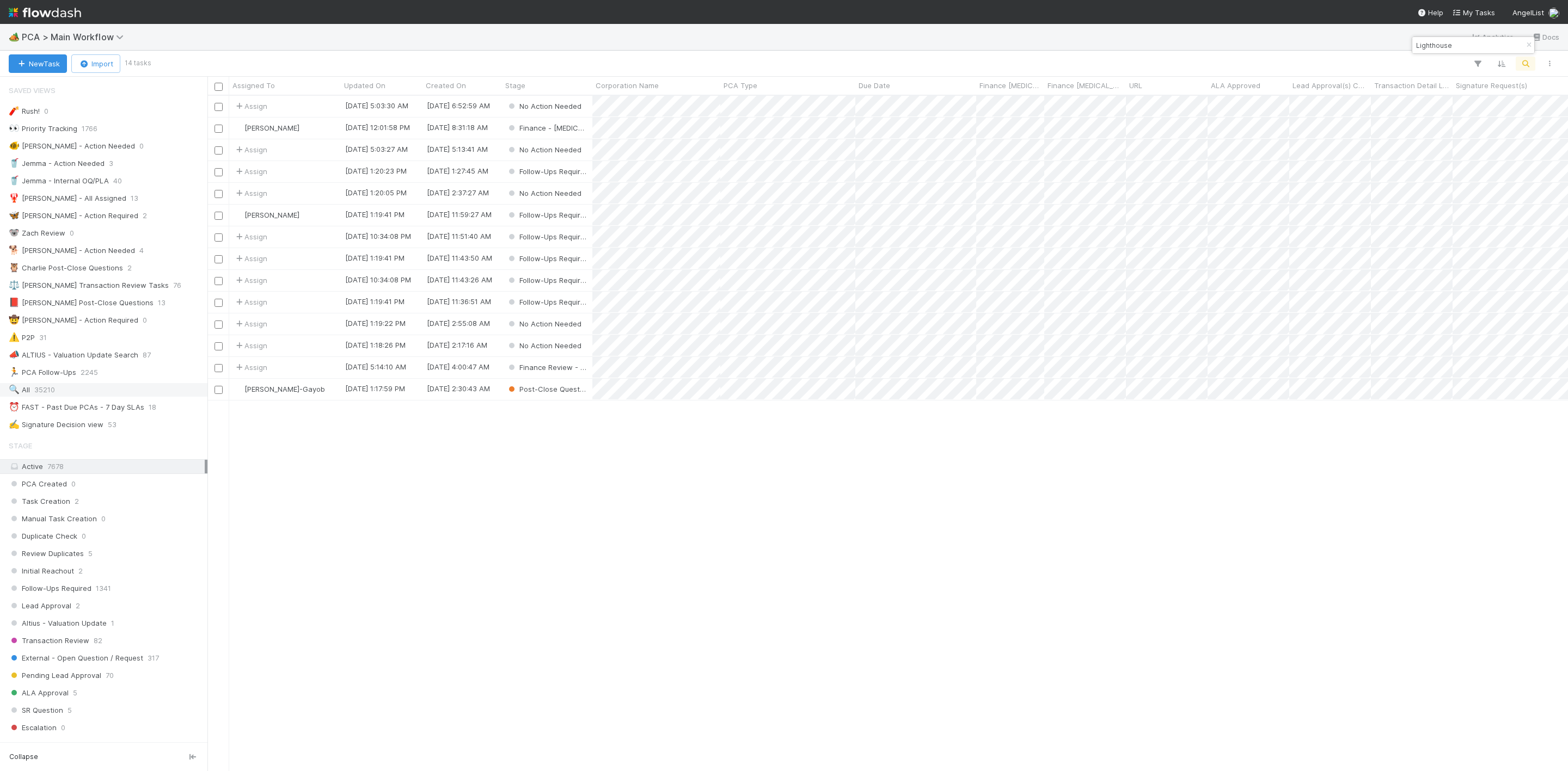
scroll to position [662, 1348]
drag, startPoint x: 1474, startPoint y: 46, endPoint x: 1318, endPoint y: 46, distance: 156.0
click at [1318, 46] on body "🏕️ PCA > Main Workflow Analytics Docs New Task Import 14 tasks Assigned To Upda…" at bounding box center [784, 385] width 1568 height 771
drag, startPoint x: 1454, startPoint y: 45, endPoint x: 1414, endPoint y: 42, distance: 40.1
click at [1414, 42] on input "Lighthouse" at bounding box center [1468, 45] width 109 height 13
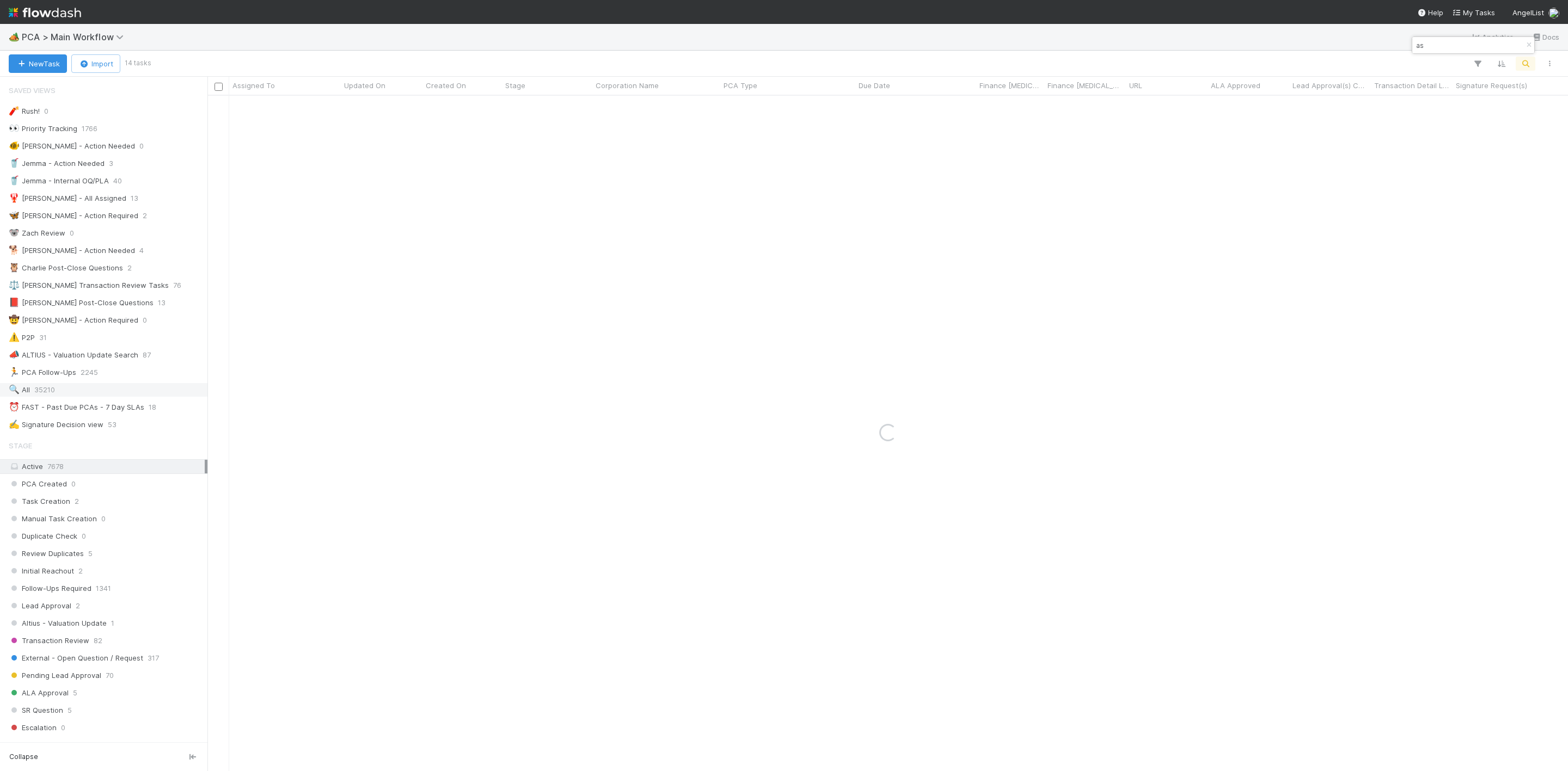
type input "a"
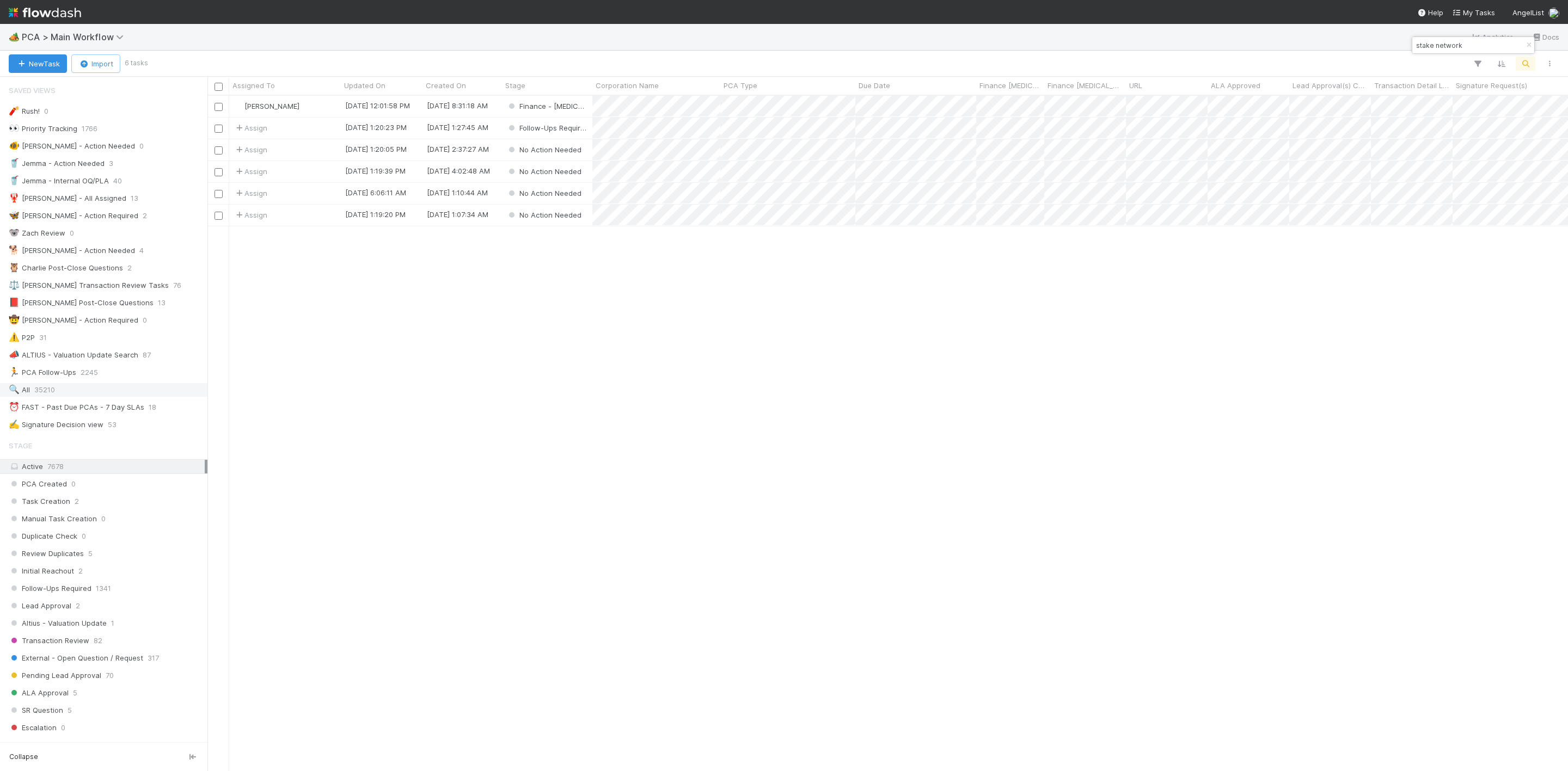
type input "stake network"
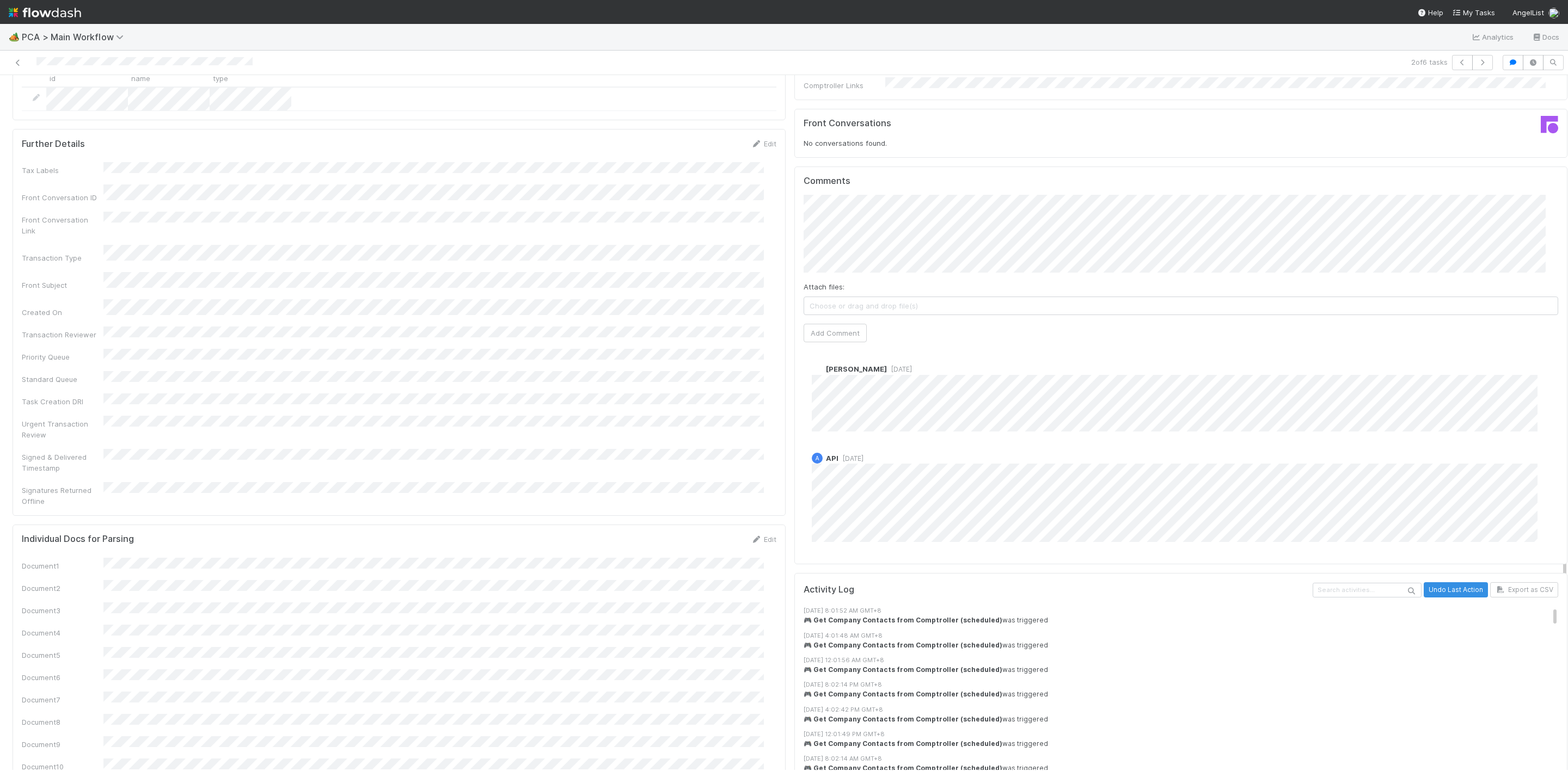
scroll to position [1551, 0]
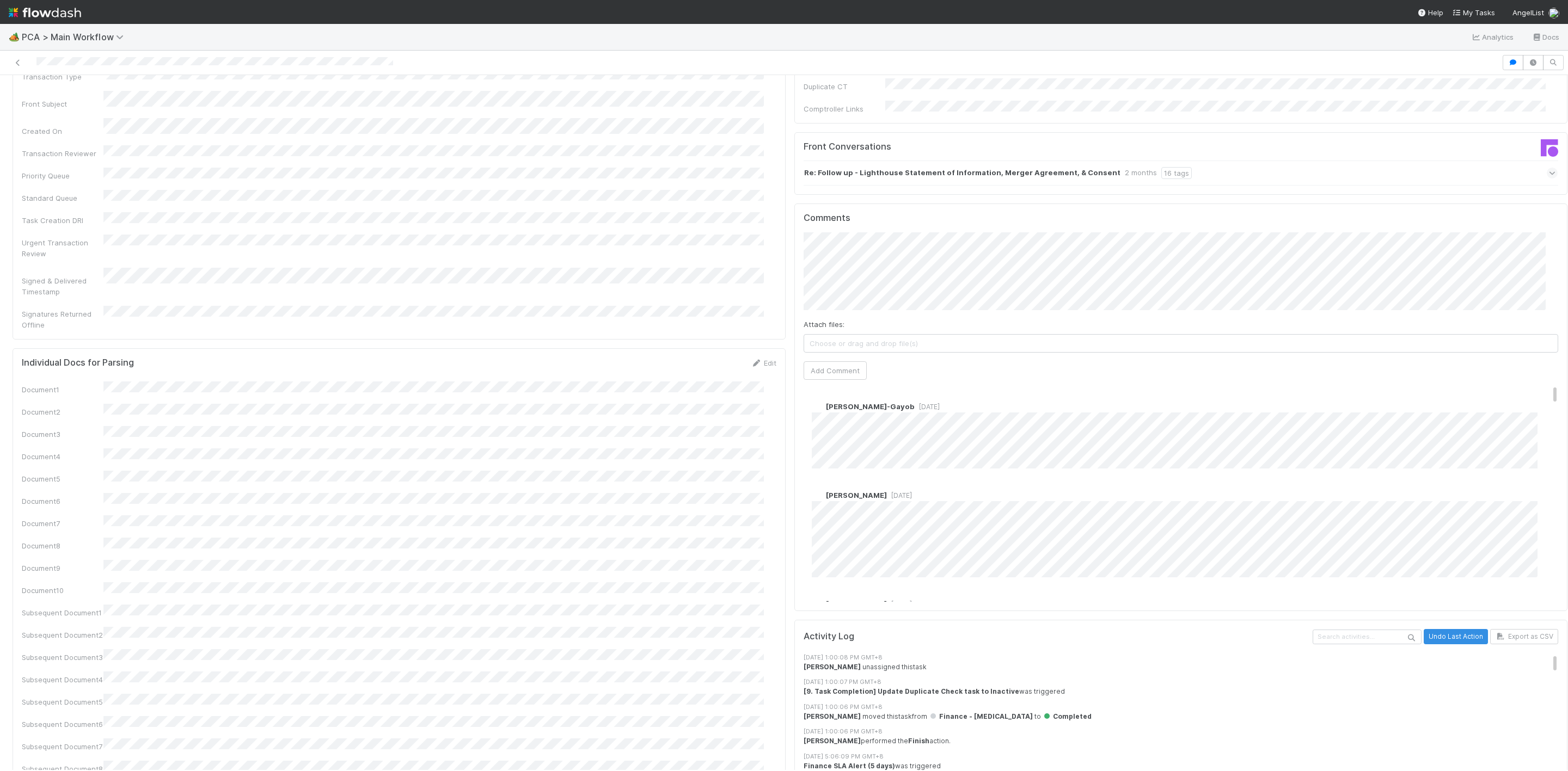
scroll to position [1527, 0]
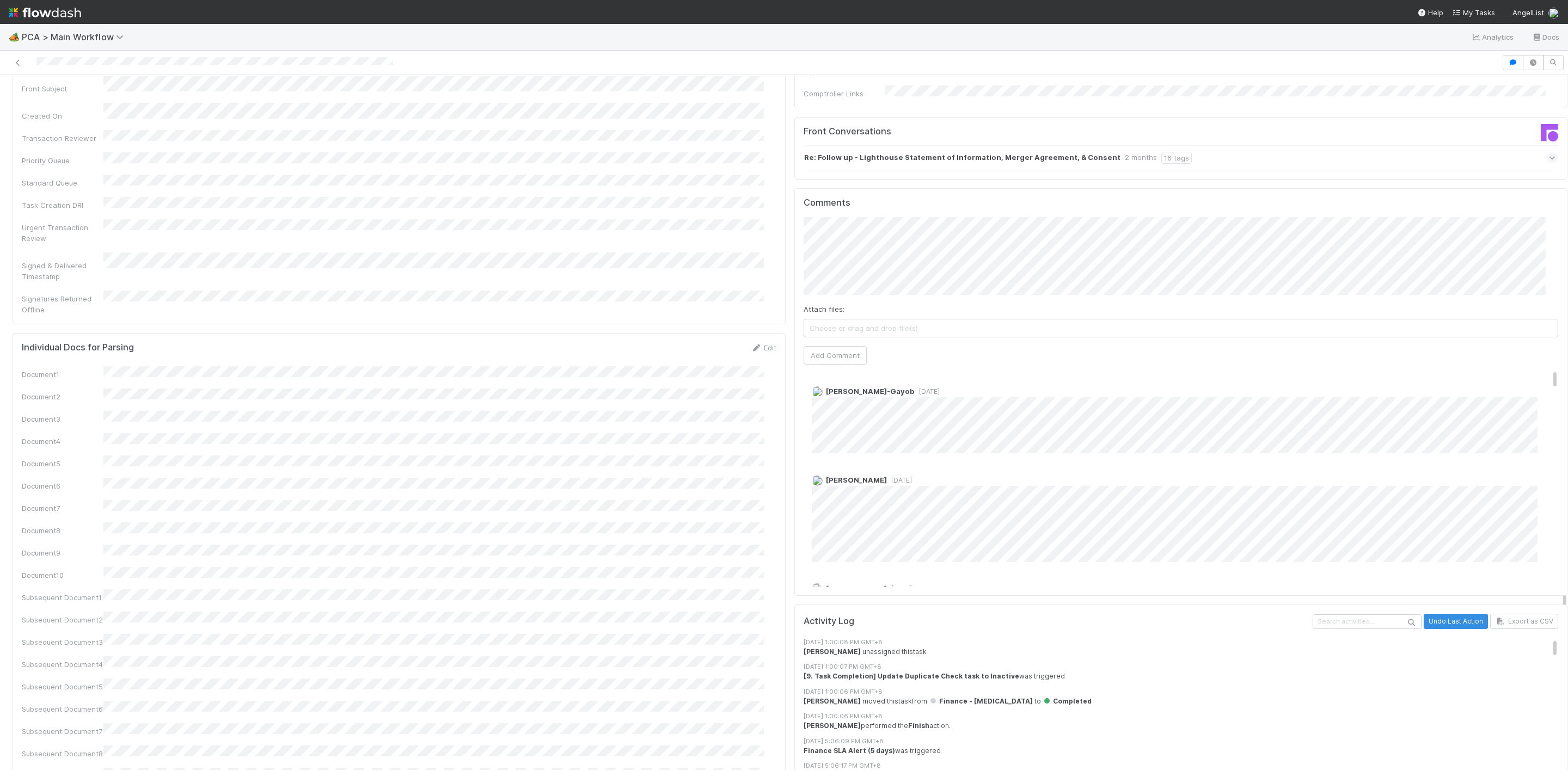
drag, startPoint x: 1532, startPoint y: 310, endPoint x: 1531, endPoint y: 289, distance: 21.0
click at [1531, 289] on div "Comments Attach files: Choose or drag and drop file(s) Add Comment Loraine Pati…" at bounding box center [1180, 392] width 754 height 389
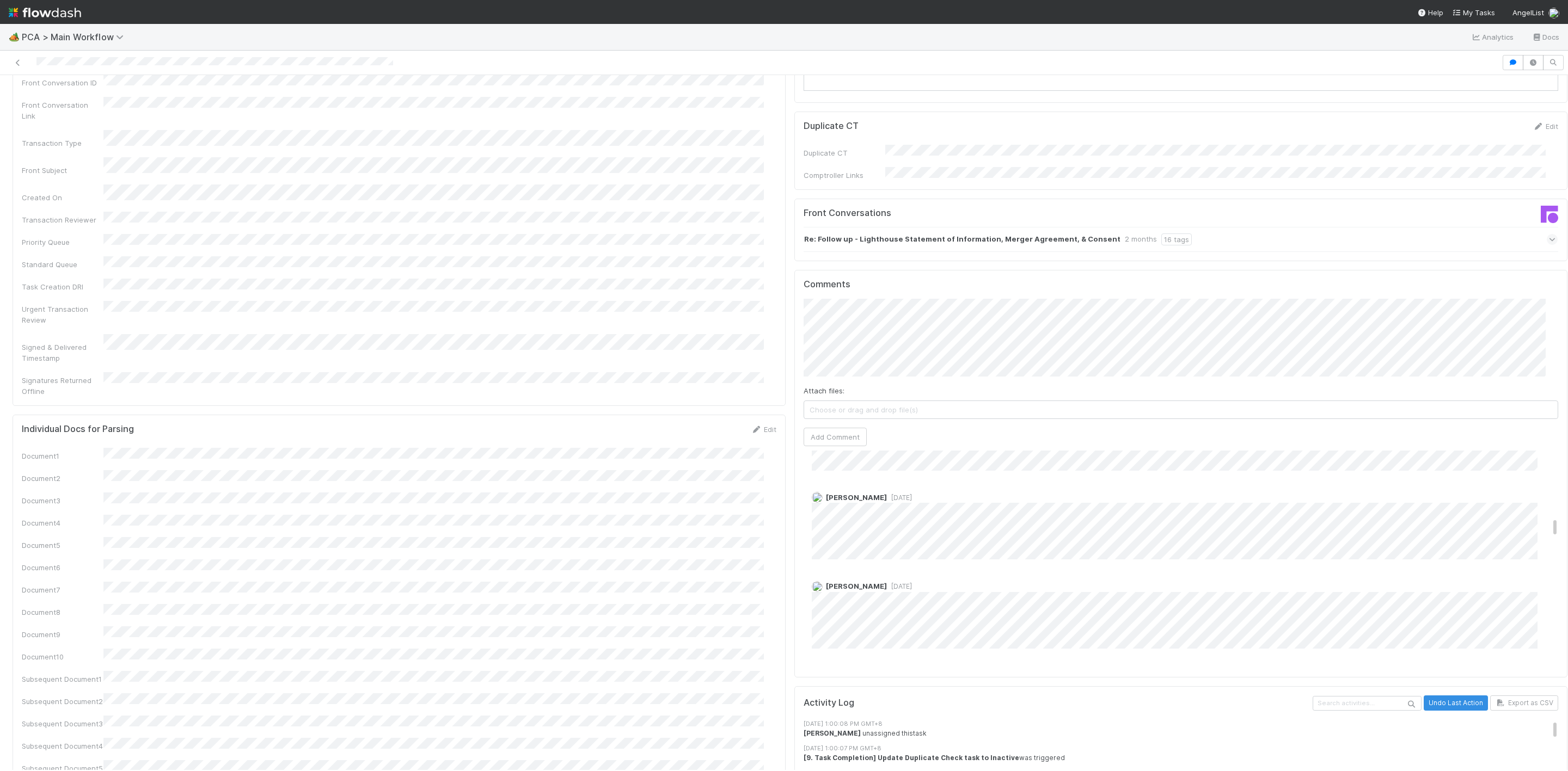
scroll to position [898, 0]
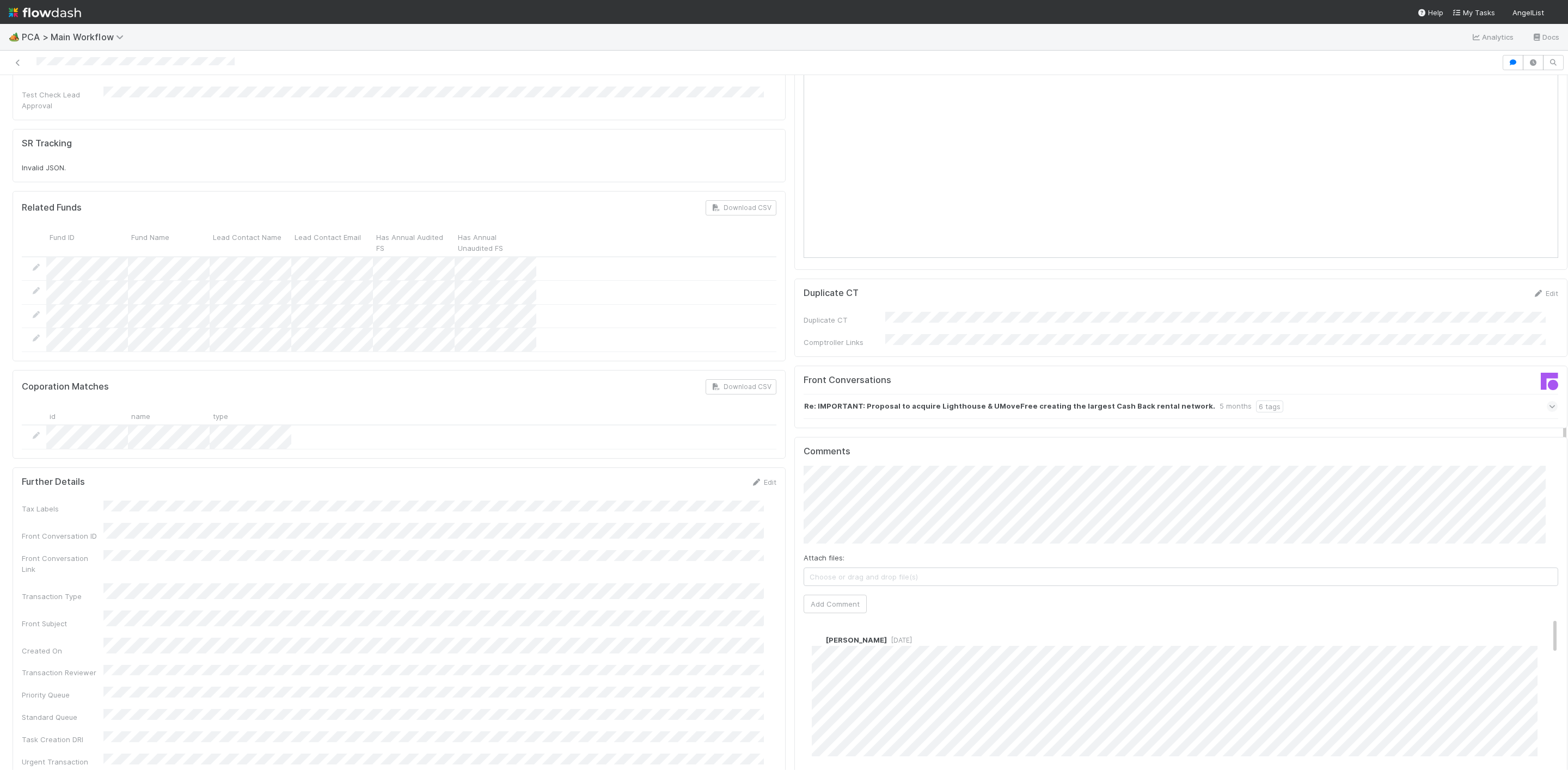
scroll to position [1387, 0]
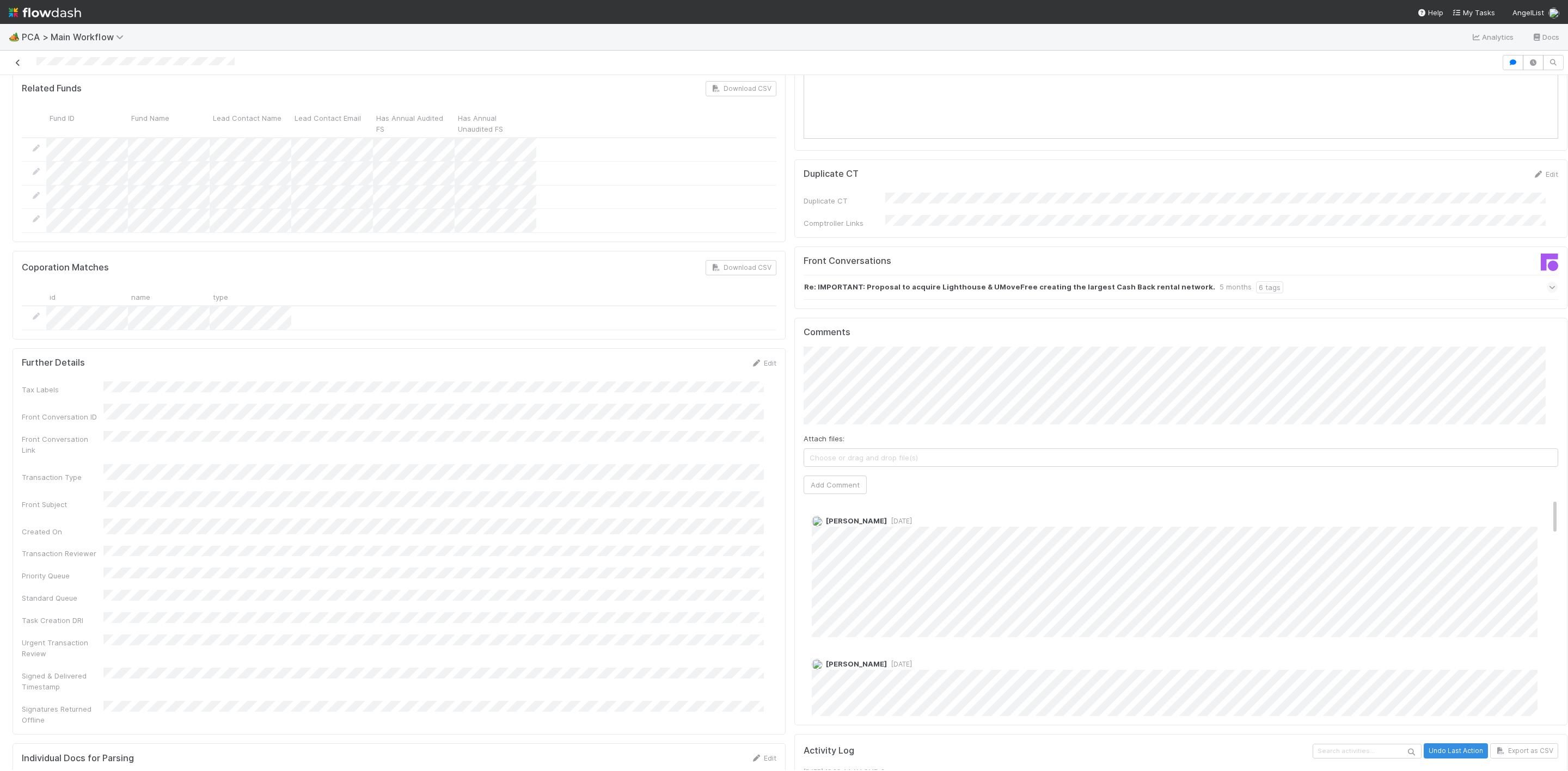
click at [18, 59] on icon at bounding box center [18, 63] width 11 height 7
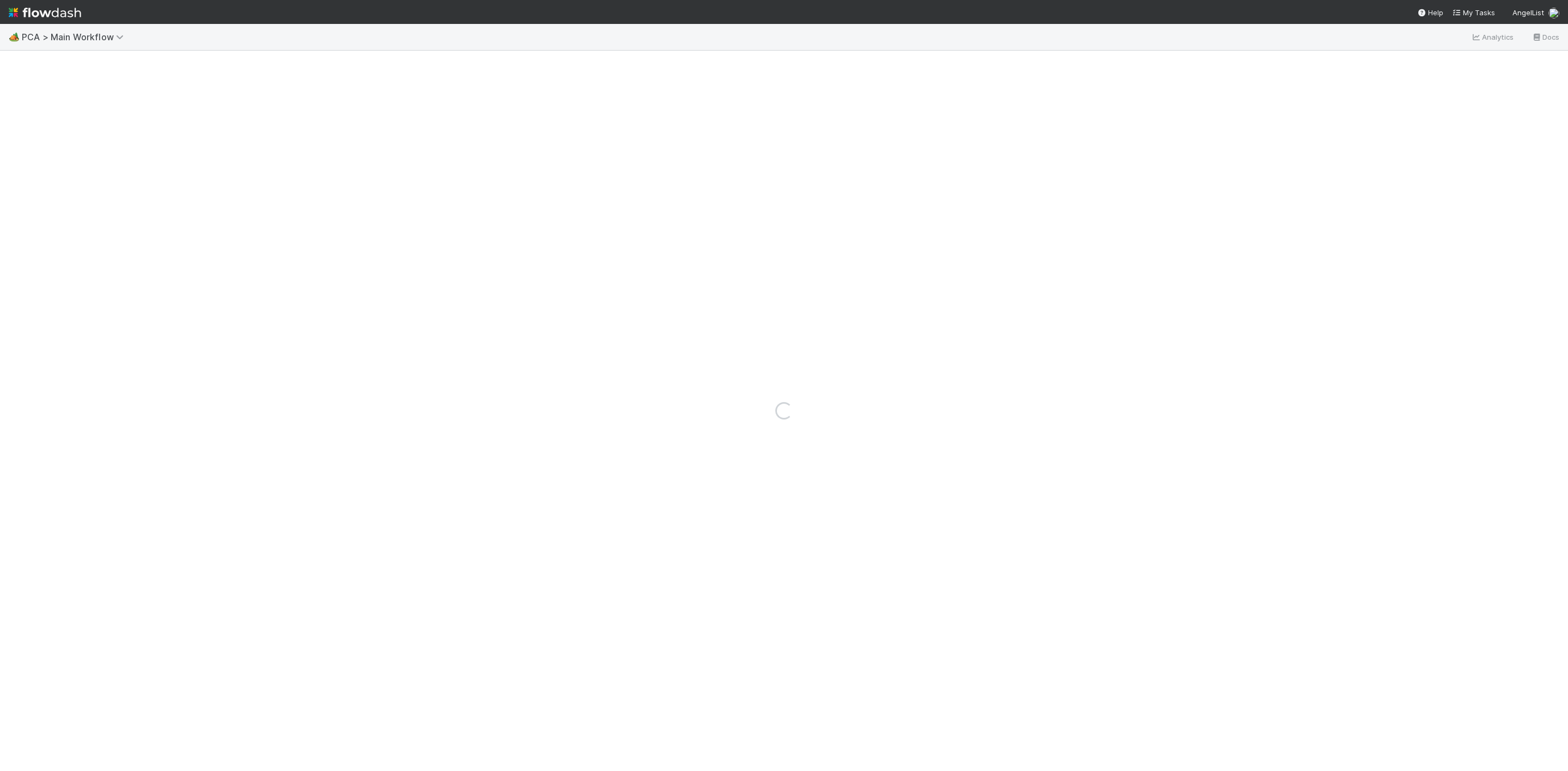
click at [13, 12] on img at bounding box center [45, 12] width 72 height 18
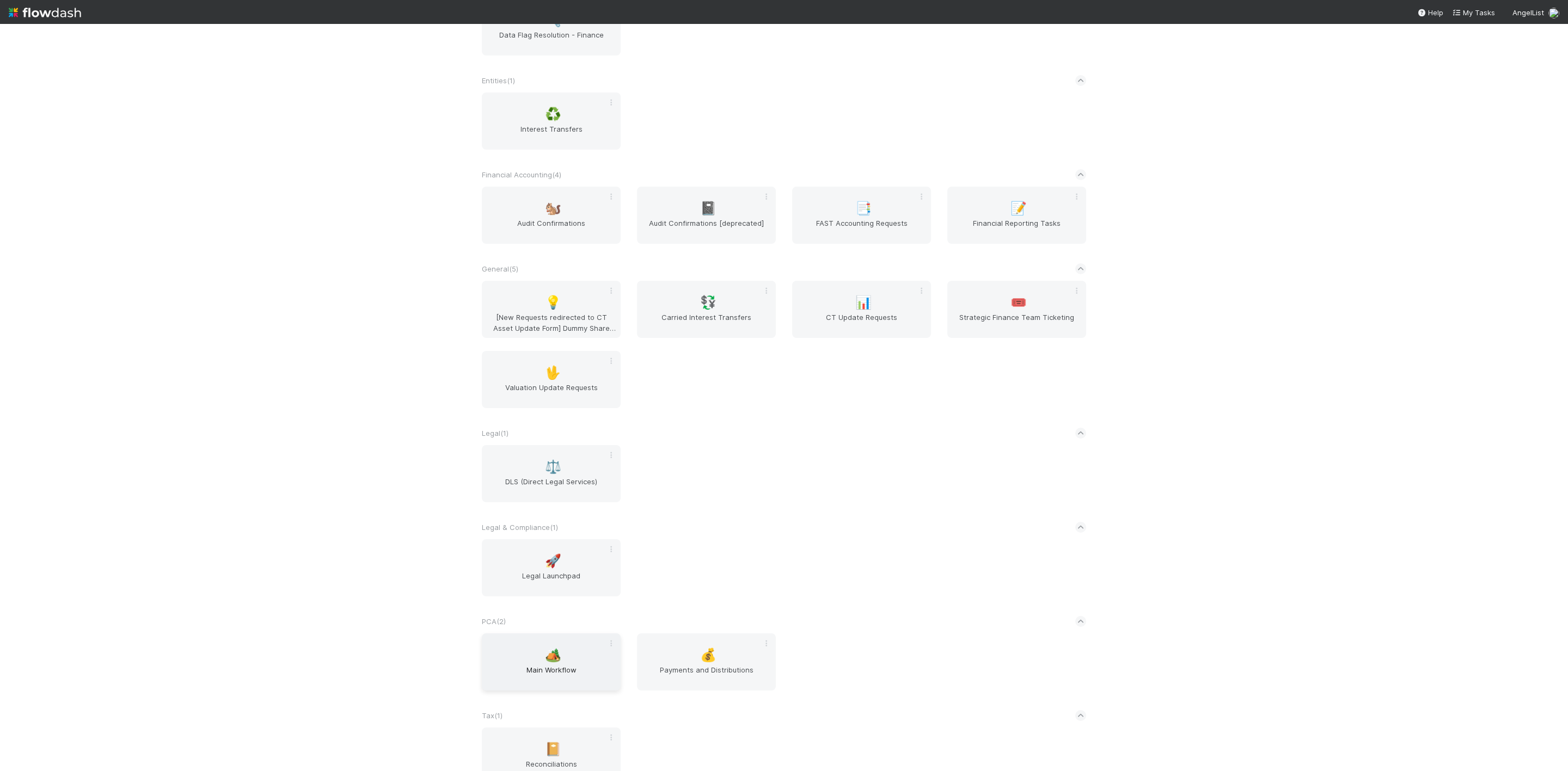
scroll to position [418, 0]
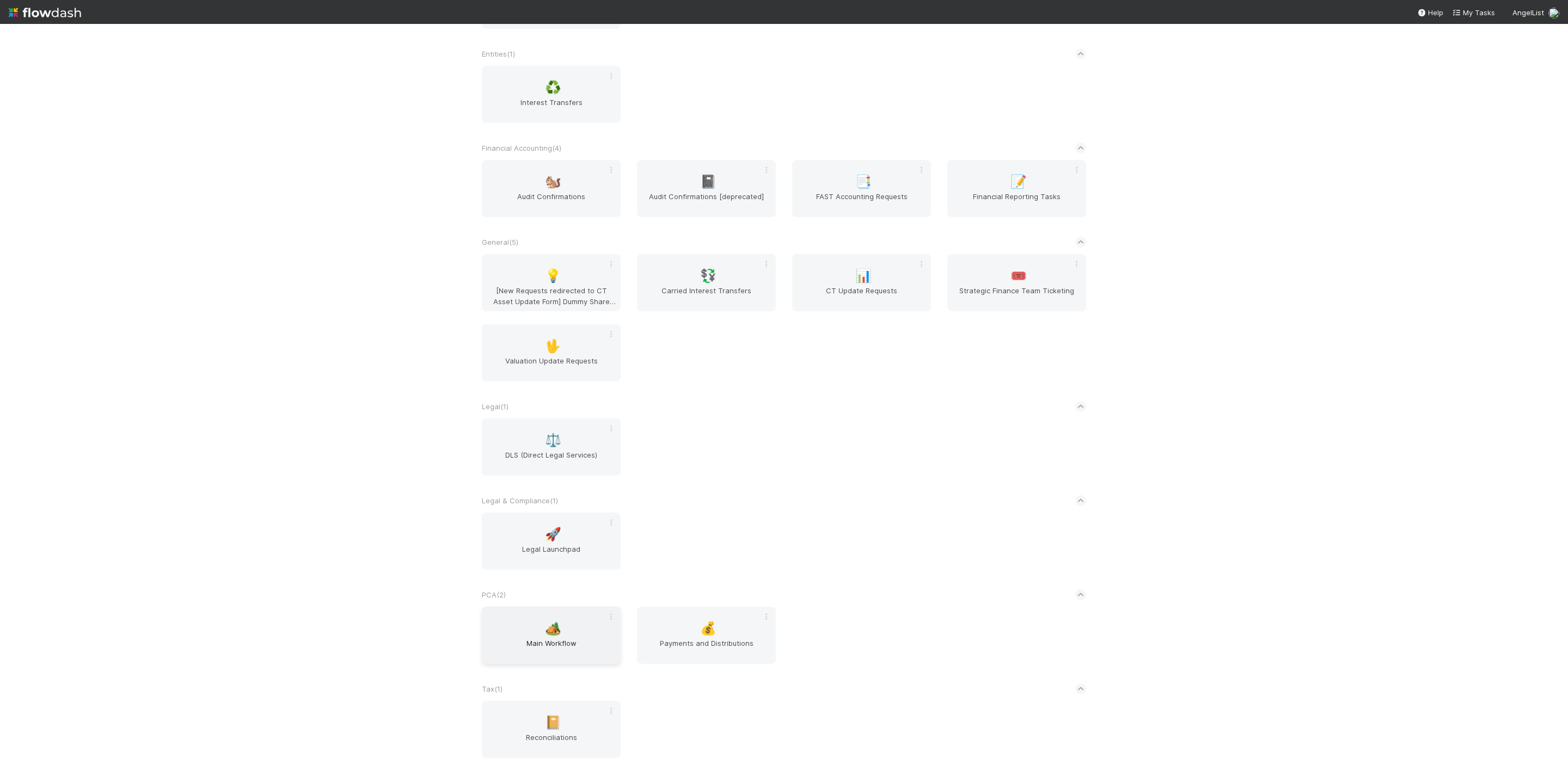
click at [561, 635] on div "🏕️ Main Workflow" at bounding box center [551, 635] width 139 height 57
click at [527, 625] on div "🏕️ Main Workflow" at bounding box center [551, 635] width 139 height 57
